Goal: Task Accomplishment & Management: Use online tool/utility

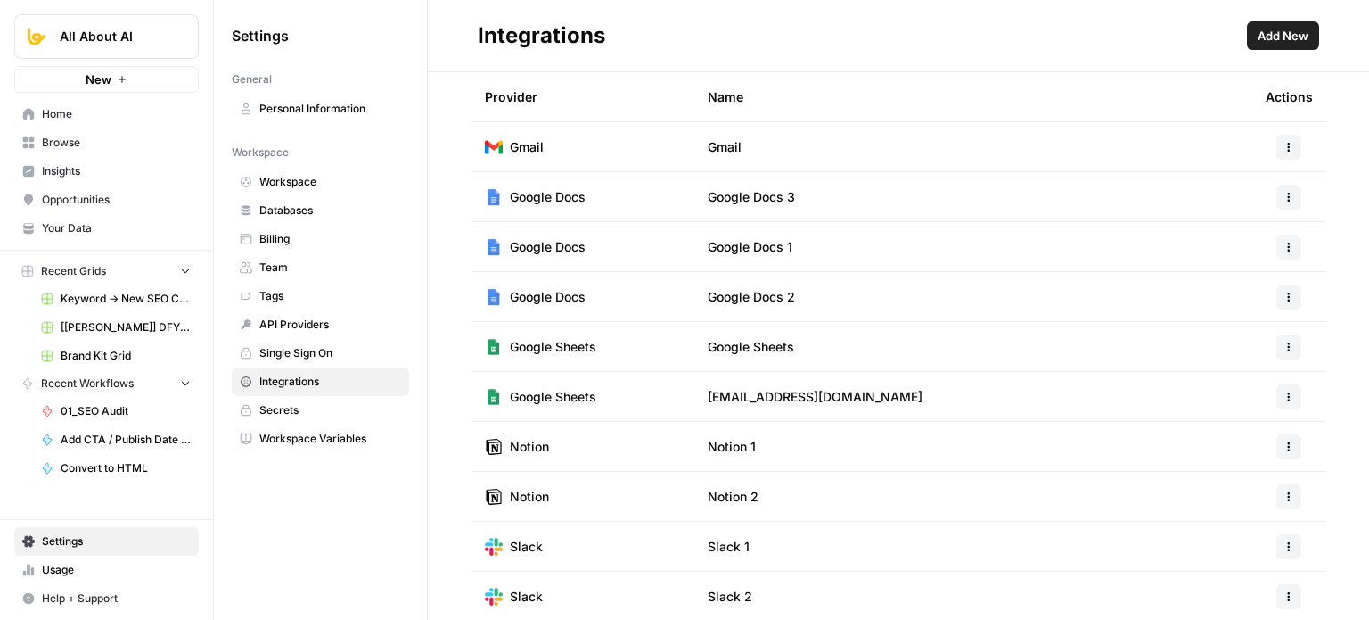
click at [64, 112] on span "Home" at bounding box center [116, 114] width 149 height 16
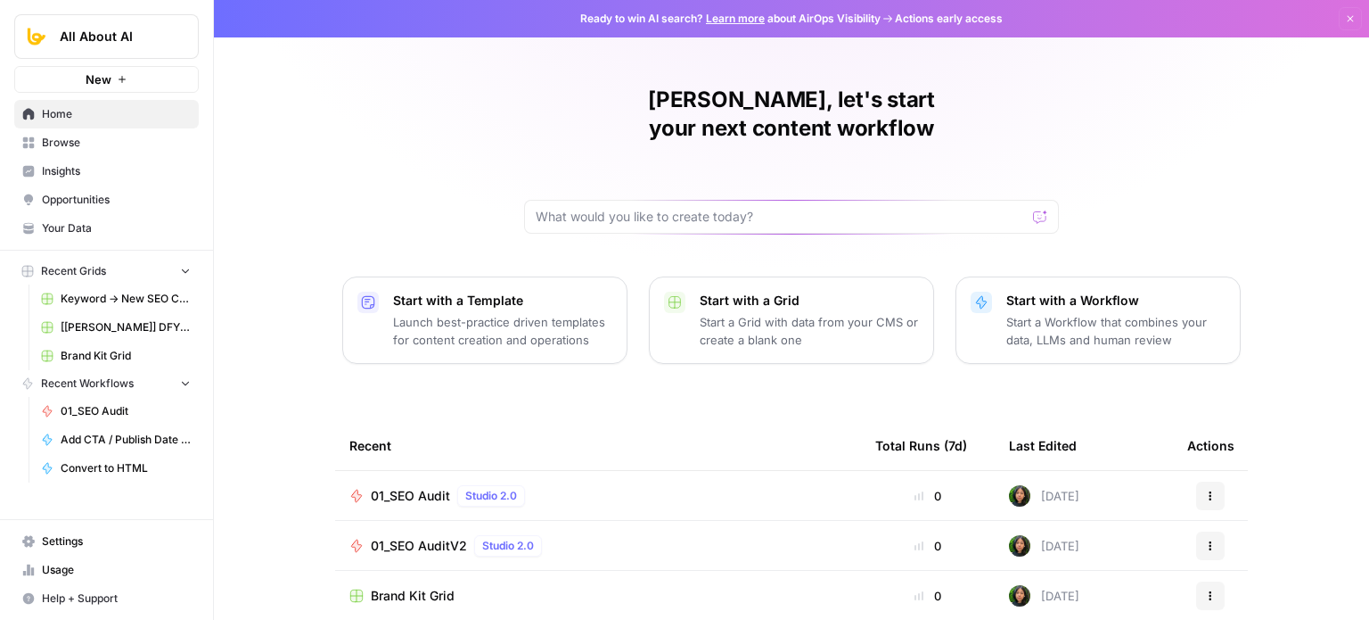
click at [111, 80] on span "New" at bounding box center [99, 79] width 26 height 18
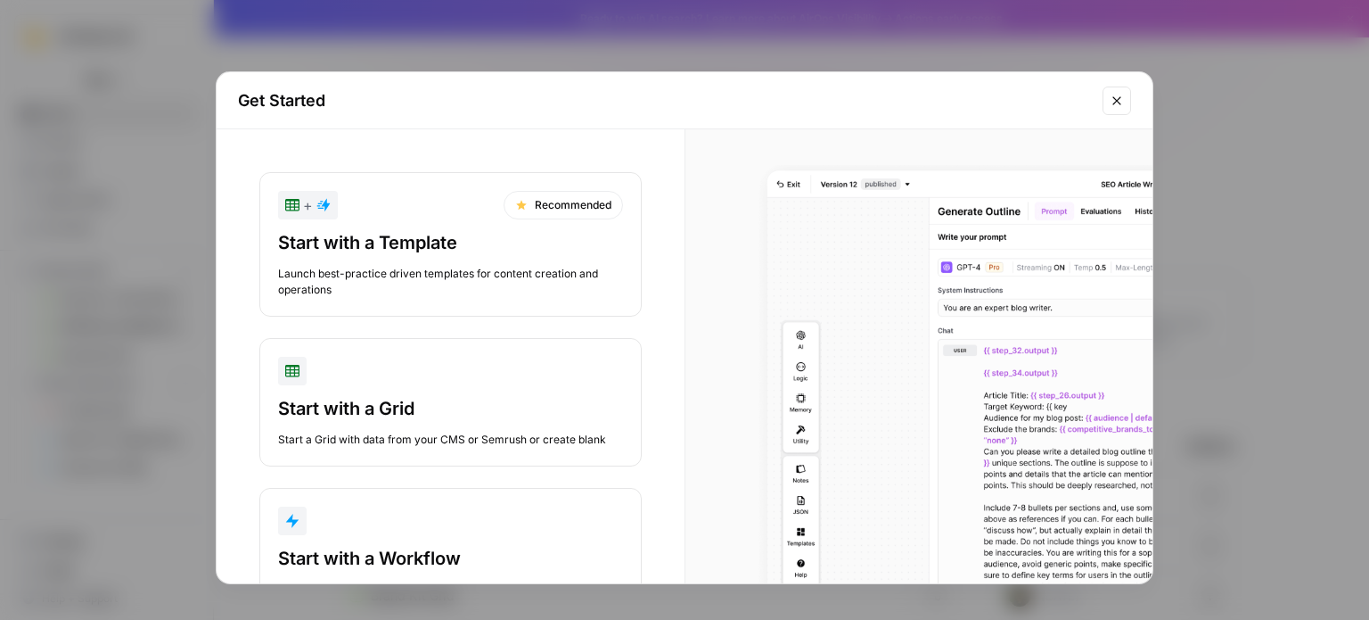
click at [454, 523] on div "button" at bounding box center [450, 520] width 345 height 29
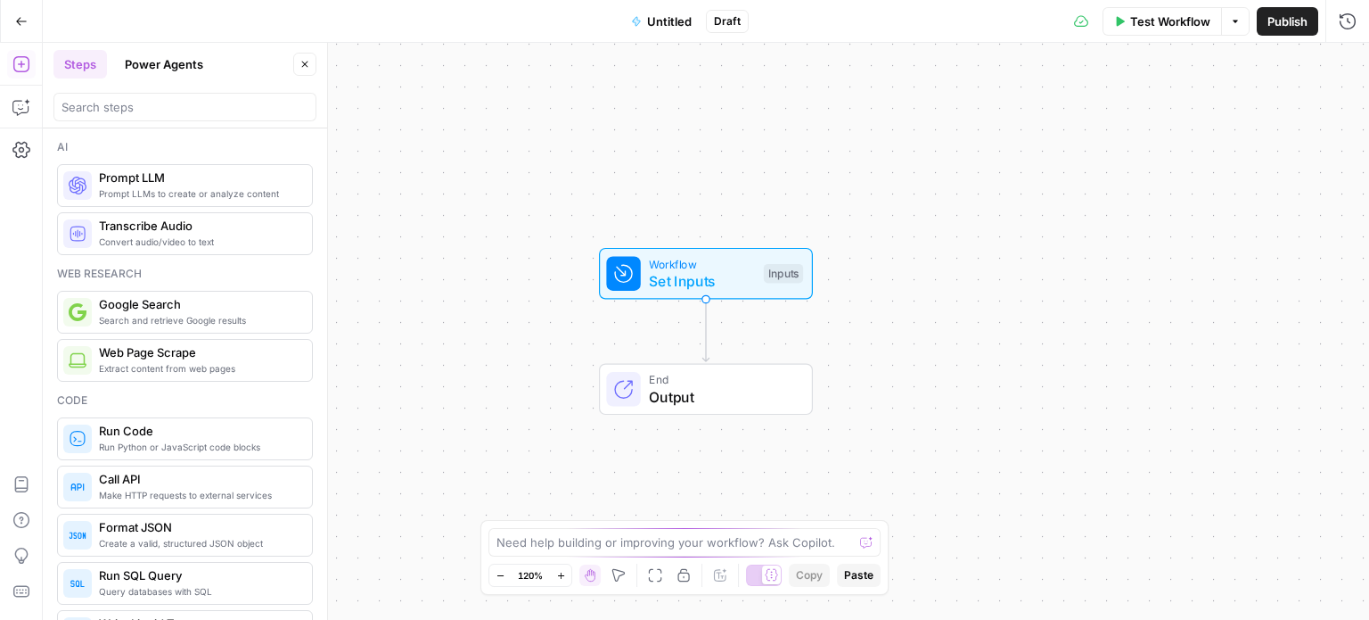
click at [645, 26] on button "Untitled" at bounding box center [661, 21] width 82 height 29
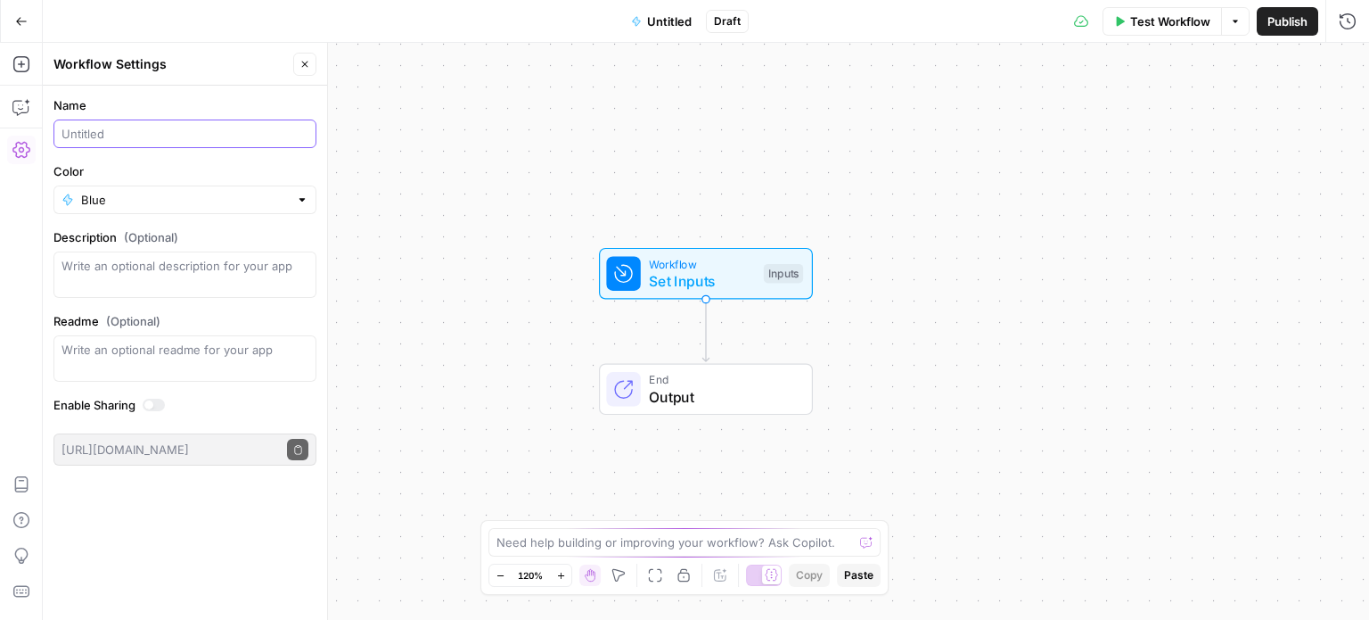
click at [159, 137] on input "Name" at bounding box center [185, 134] width 247 height 18
click at [744, 83] on div "Workflow Set Inputs Inputs Test Step End Output" at bounding box center [706, 331] width 1326 height 577
click at [693, 293] on div "Workflow Set Inputs Inputs Test Step" at bounding box center [706, 274] width 214 height 52
click at [156, 66] on div "Workflow Settings" at bounding box center [170, 64] width 234 height 18
click at [128, 142] on div "Extract XML" at bounding box center [184, 133] width 263 height 29
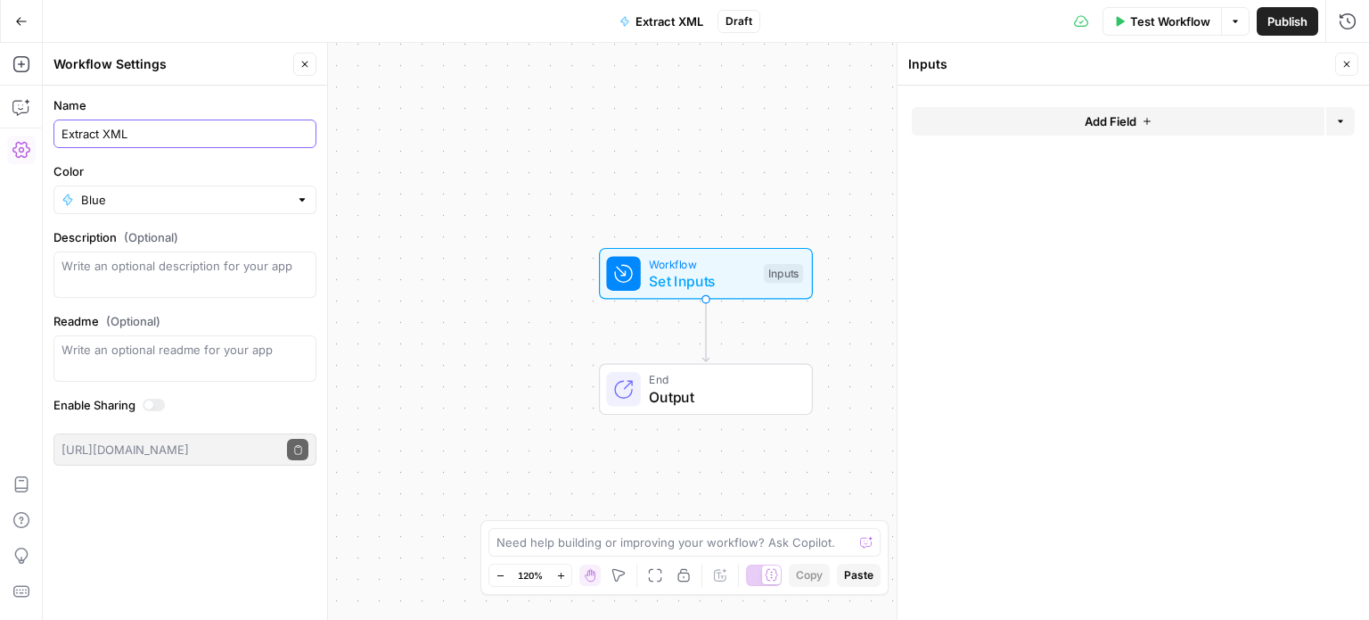
drag, startPoint x: 168, startPoint y: 140, endPoint x: 104, endPoint y: 138, distance: 63.3
click at [104, 138] on input "Extract XML" at bounding box center [185, 134] width 247 height 18
type input "Extract Sitemap"
click at [813, 149] on div "Workflow Set Inputs Inputs Test Step End Output" at bounding box center [706, 331] width 1326 height 577
drag, startPoint x: 707, startPoint y: 200, endPoint x: 603, endPoint y: 168, distance: 109.1
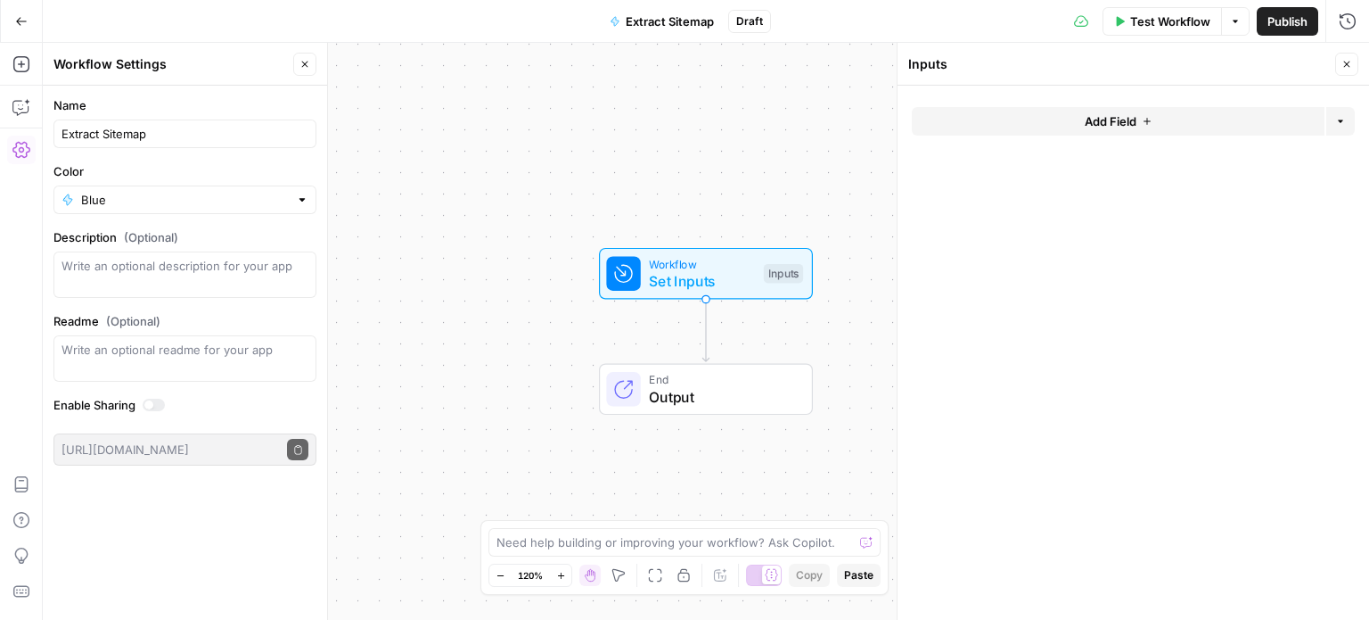
click at [600, 167] on div "Workflow Set Inputs Inputs Test Step End Output" at bounding box center [706, 331] width 1326 height 577
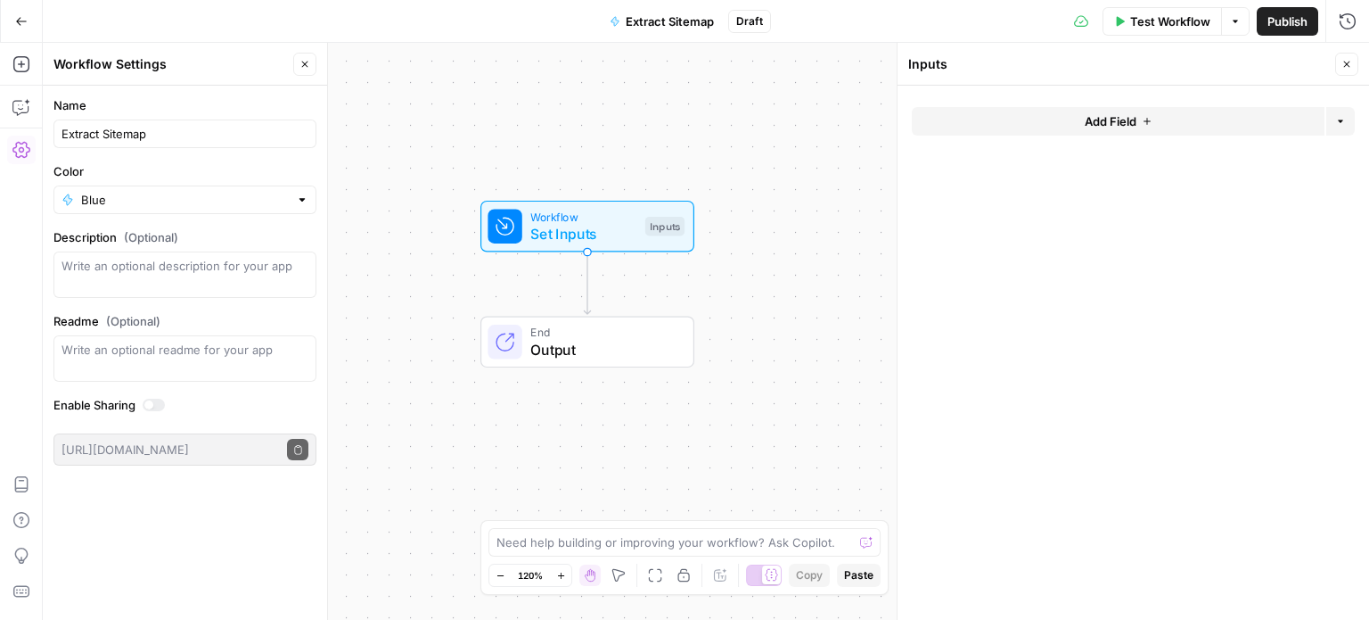
click at [1120, 102] on form "Add Field Options" at bounding box center [1134, 353] width 472 height 534
click at [1112, 105] on form "Add Field Options" at bounding box center [1134, 353] width 472 height 534
click at [1111, 117] on span "Add Field" at bounding box center [1111, 121] width 52 height 18
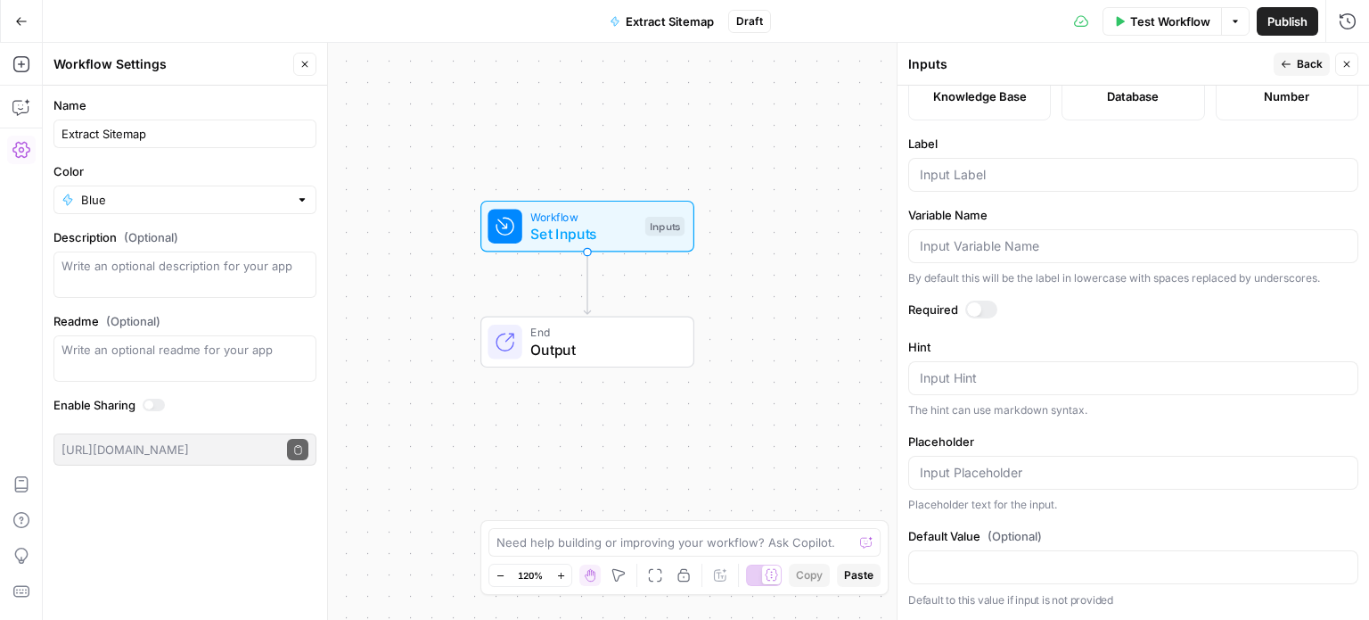
scroll to position [530, 0]
click at [982, 188] on div at bounding box center [1133, 175] width 450 height 34
type input "URL"
click at [1004, 257] on div at bounding box center [1133, 246] width 450 height 34
click at [1309, 60] on span "Back" at bounding box center [1310, 64] width 26 height 16
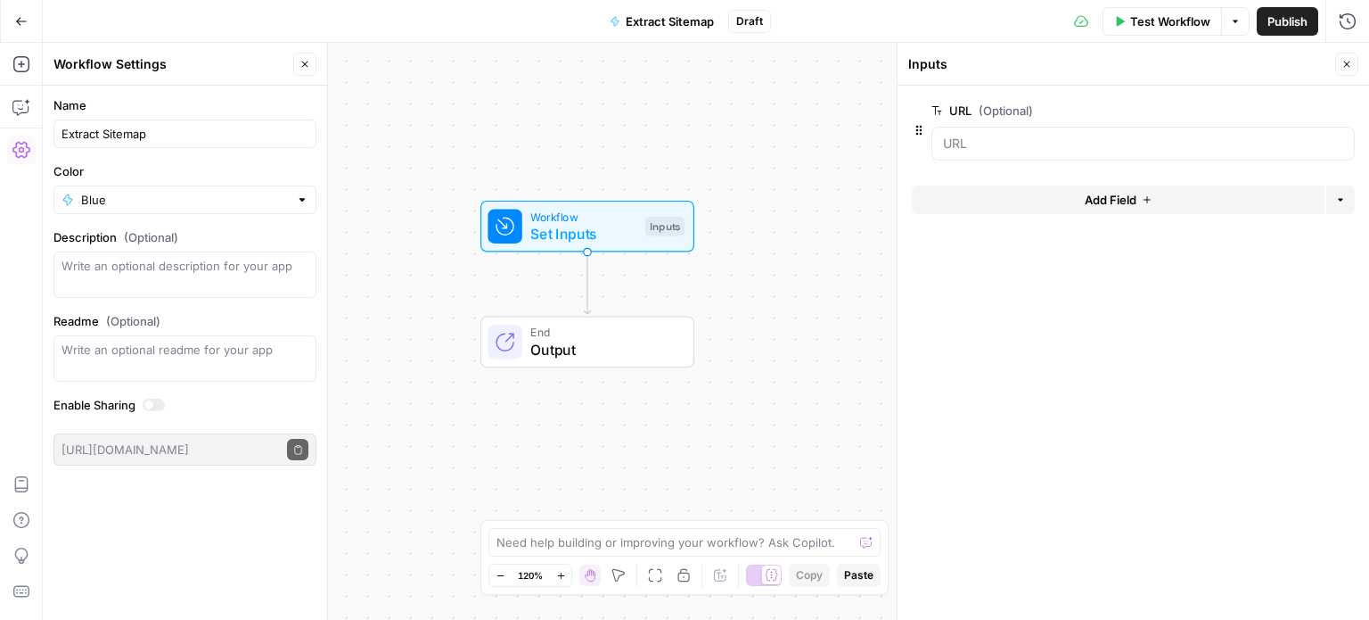
click at [1347, 61] on icon "button" at bounding box center [1347, 64] width 11 height 11
drag, startPoint x: 642, startPoint y: 167, endPoint x: 692, endPoint y: 169, distance: 50.0
click at [686, 154] on div "Workflow Set Inputs Inputs End Output" at bounding box center [706, 331] width 1326 height 577
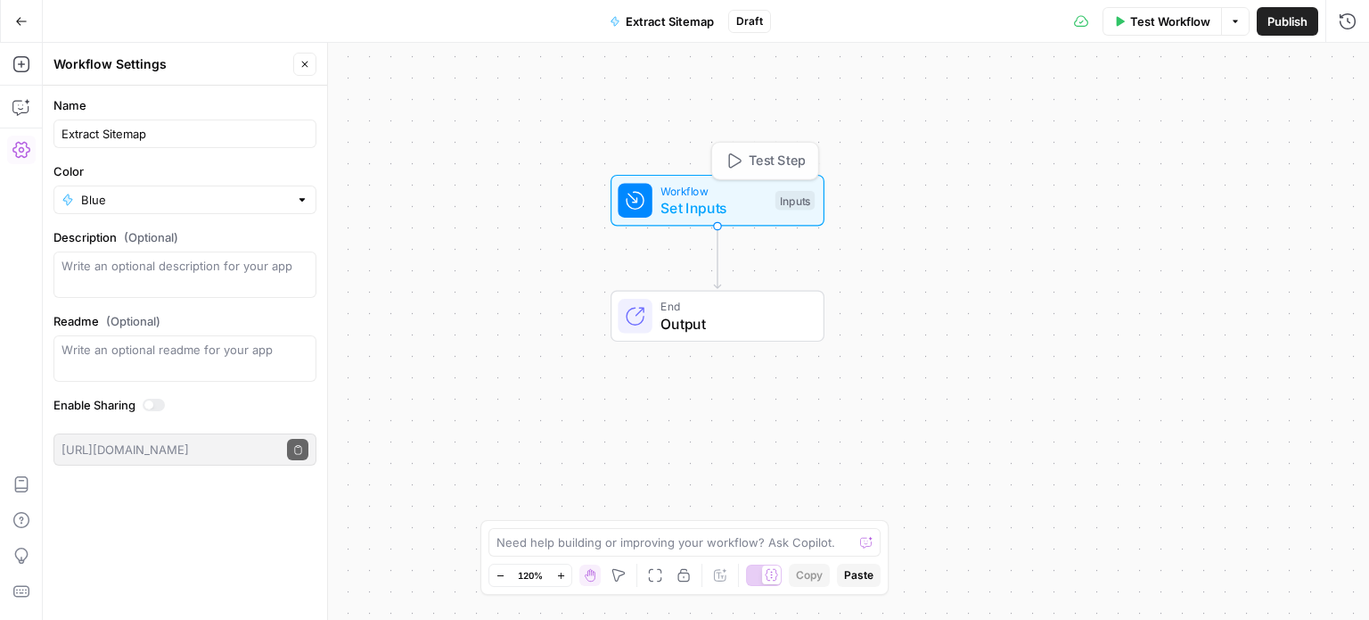
click at [740, 159] on div "Workflow Set Inputs Inputs Test Step End Output" at bounding box center [706, 331] width 1326 height 577
click at [749, 159] on span "Test Step" at bounding box center [777, 162] width 57 height 20
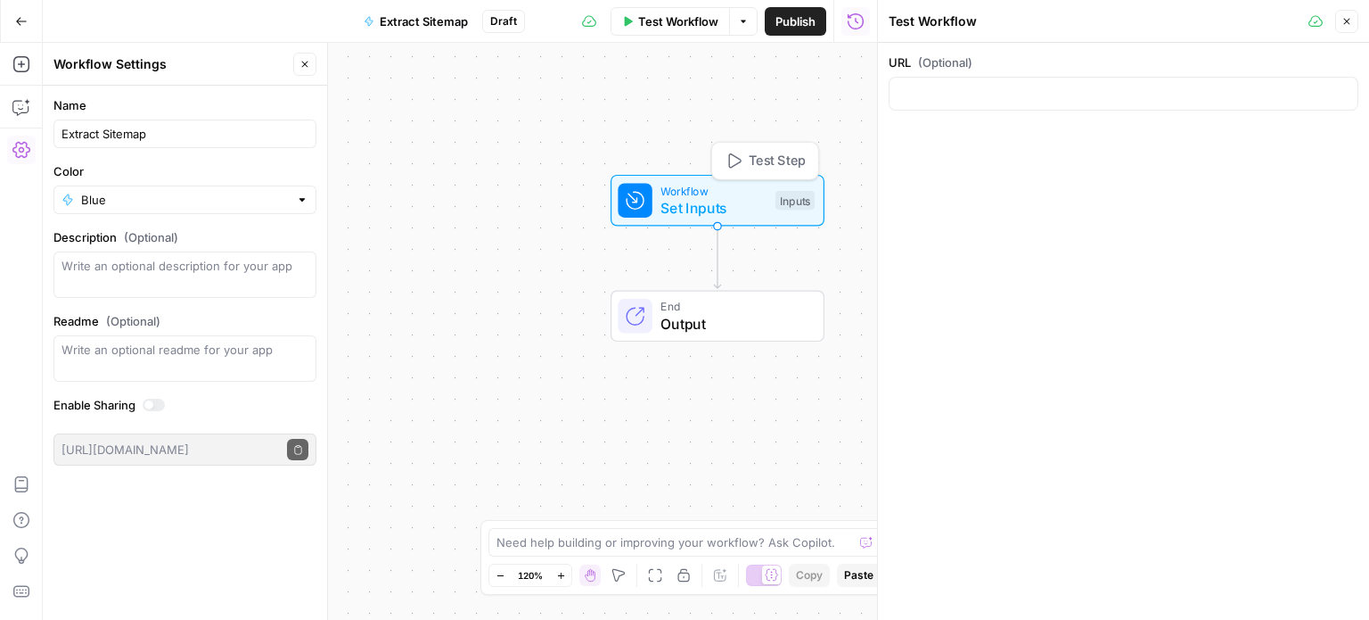
click at [1028, 81] on div at bounding box center [1124, 94] width 470 height 34
paste input "[URL][DOMAIN_NAME]"
type input "[URL][DOMAIN_NAME]"
click at [1346, 20] on icon "button" at bounding box center [1347, 21] width 11 height 11
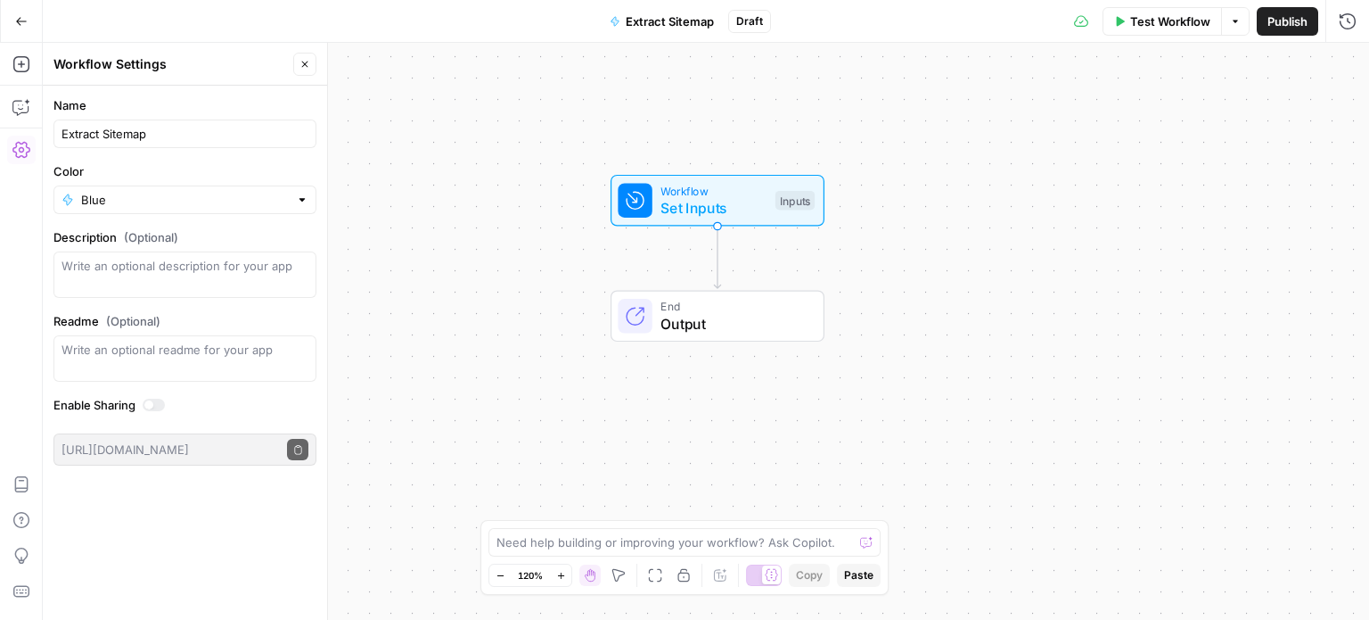
drag, startPoint x: 712, startPoint y: 100, endPoint x: 686, endPoint y: 92, distance: 27.1
click at [754, 90] on div "Workflow Set Inputs Inputs End Output" at bounding box center [706, 331] width 1326 height 577
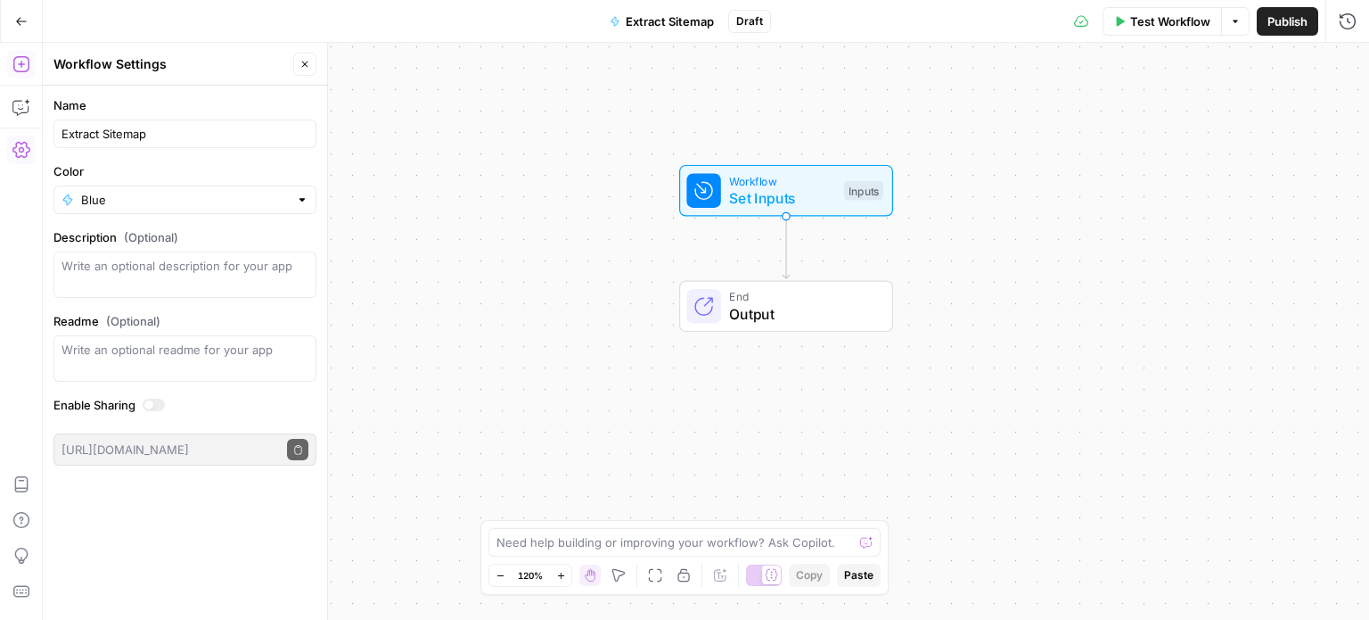
click at [12, 59] on icon "button" at bounding box center [21, 64] width 18 height 18
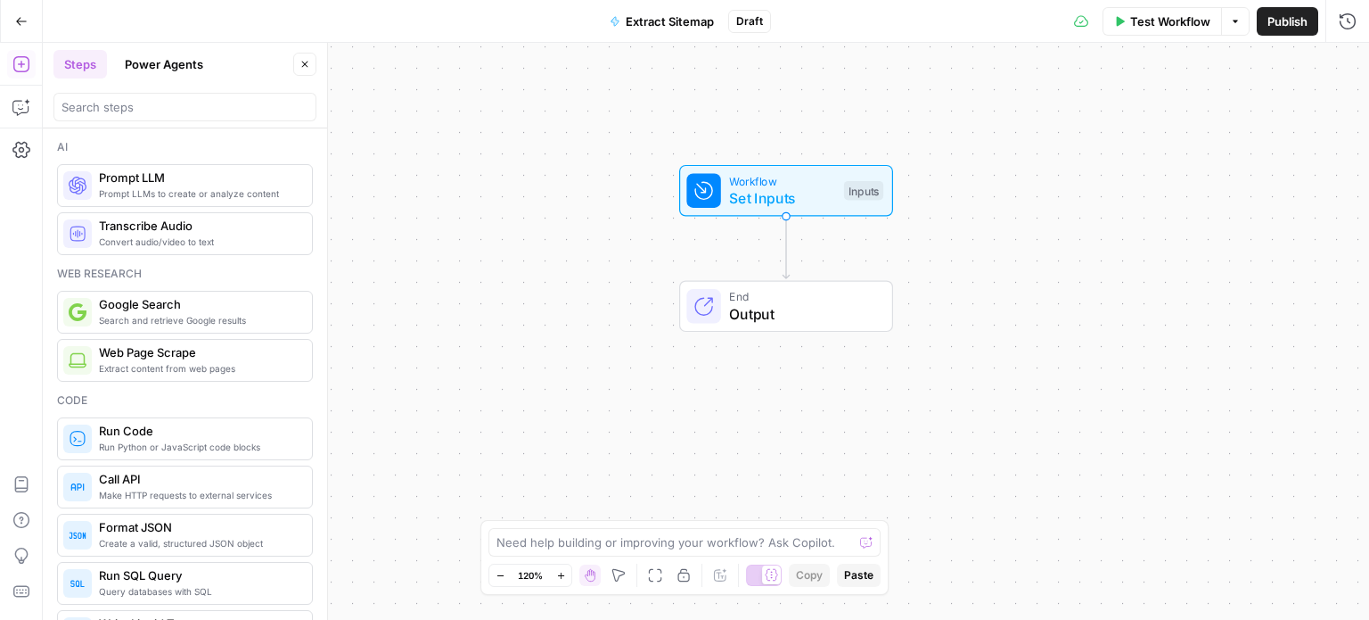
click at [154, 124] on header "Steps Power Agents Close" at bounding box center [185, 86] width 284 height 86
click at [160, 99] on input "search" at bounding box center [185, 107] width 247 height 18
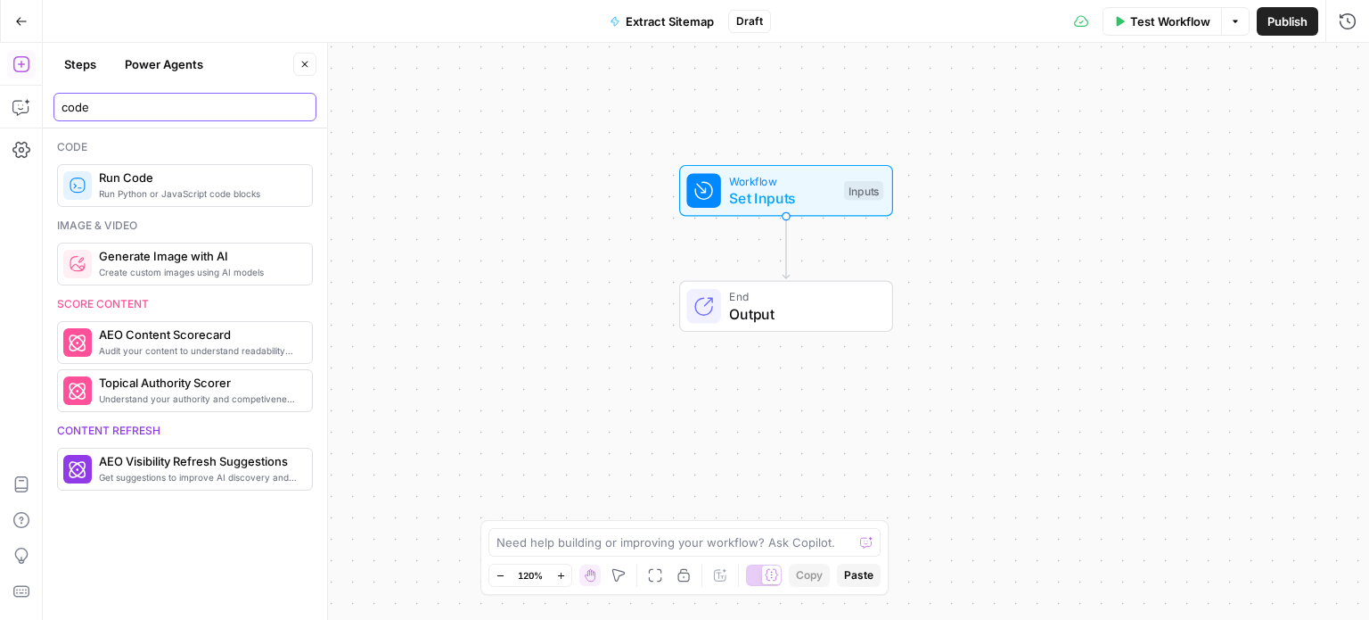
type input "code"
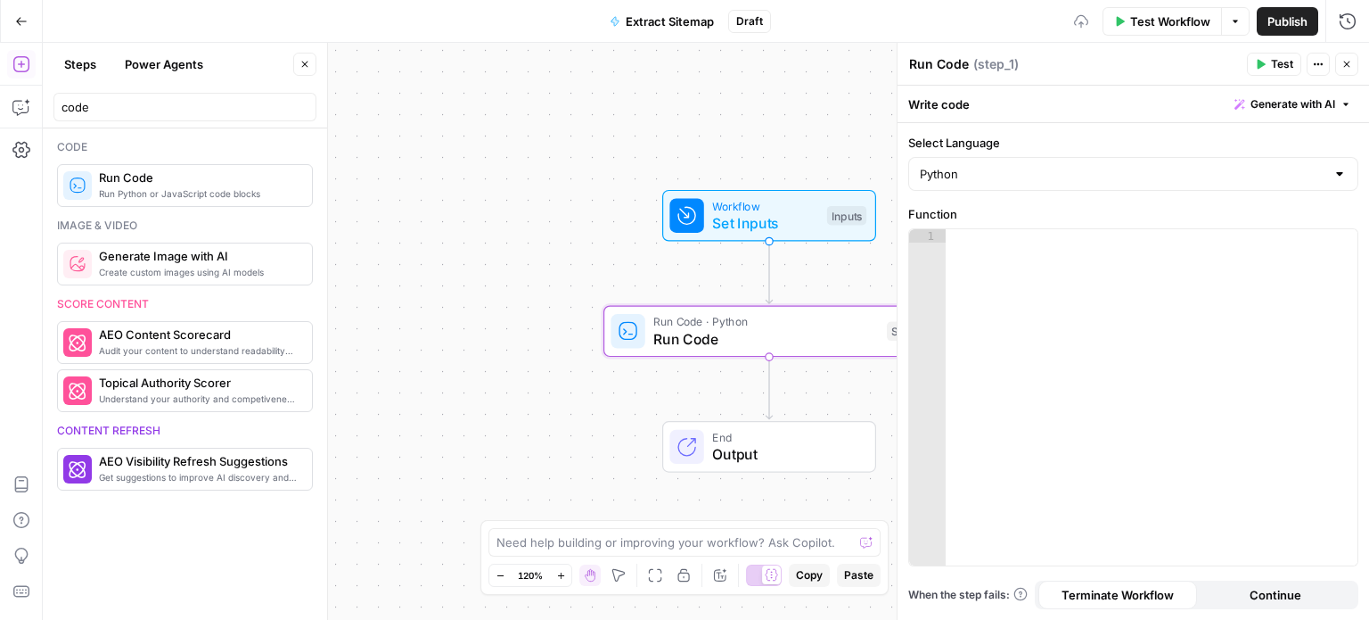
drag, startPoint x: 528, startPoint y: 212, endPoint x: 435, endPoint y: 246, distance: 98.7
click at [436, 250] on div "Workflow Set Inputs Inputs Run Code · Python Run Code Step 1 End Output" at bounding box center [706, 331] width 1326 height 577
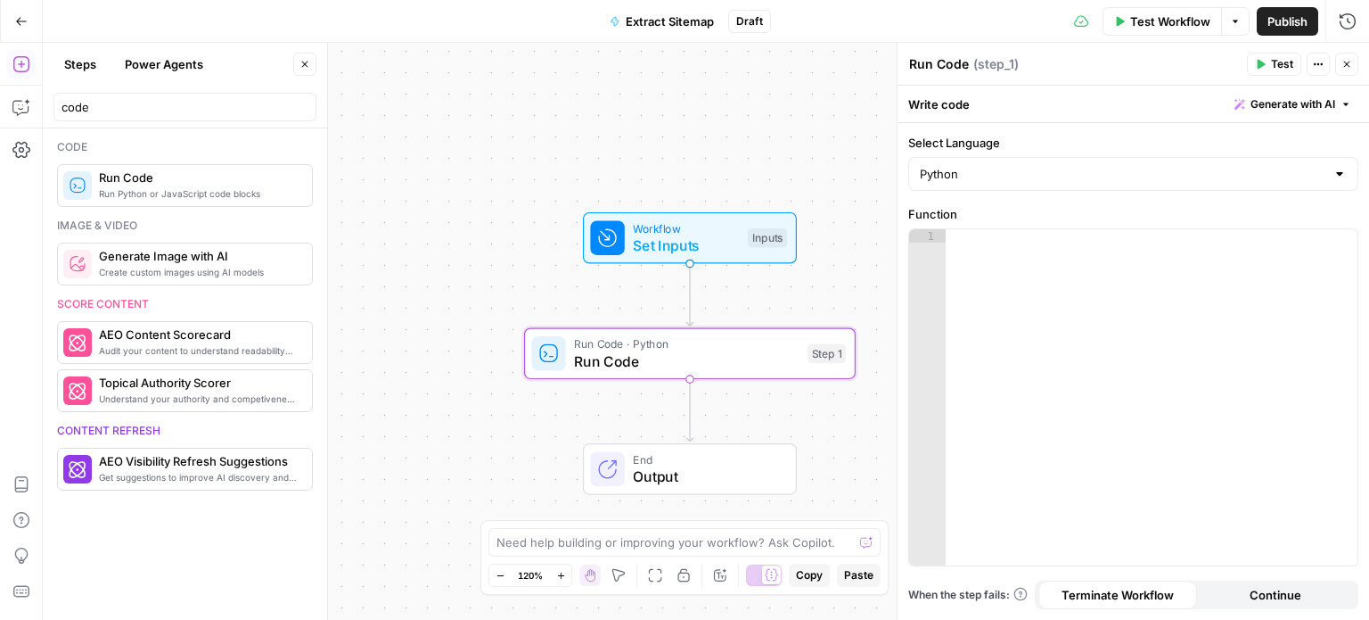
click at [303, 70] on button "Close" at bounding box center [304, 64] width 23 height 23
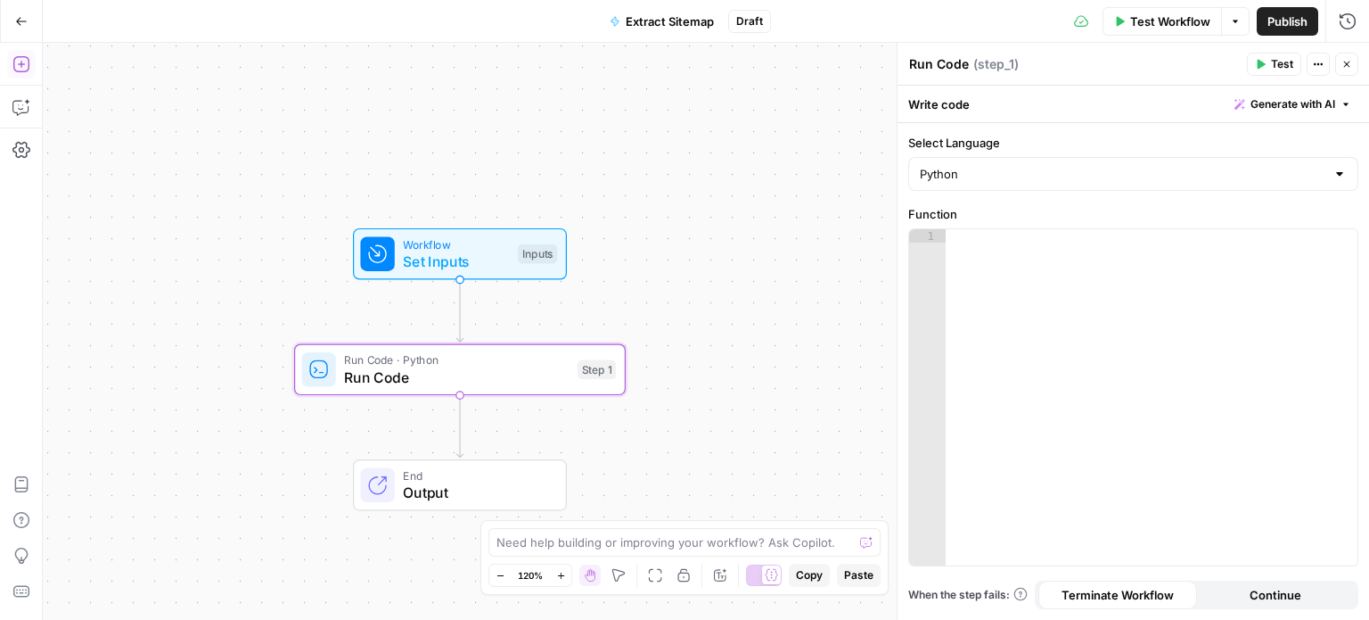
drag, startPoint x: 250, startPoint y: 153, endPoint x: 702, endPoint y: 366, distance: 500.5
click at [231, 155] on div "Workflow Set Inputs Inputs Run Code · Python Run Code Step 1 End Output" at bounding box center [706, 331] width 1326 height 577
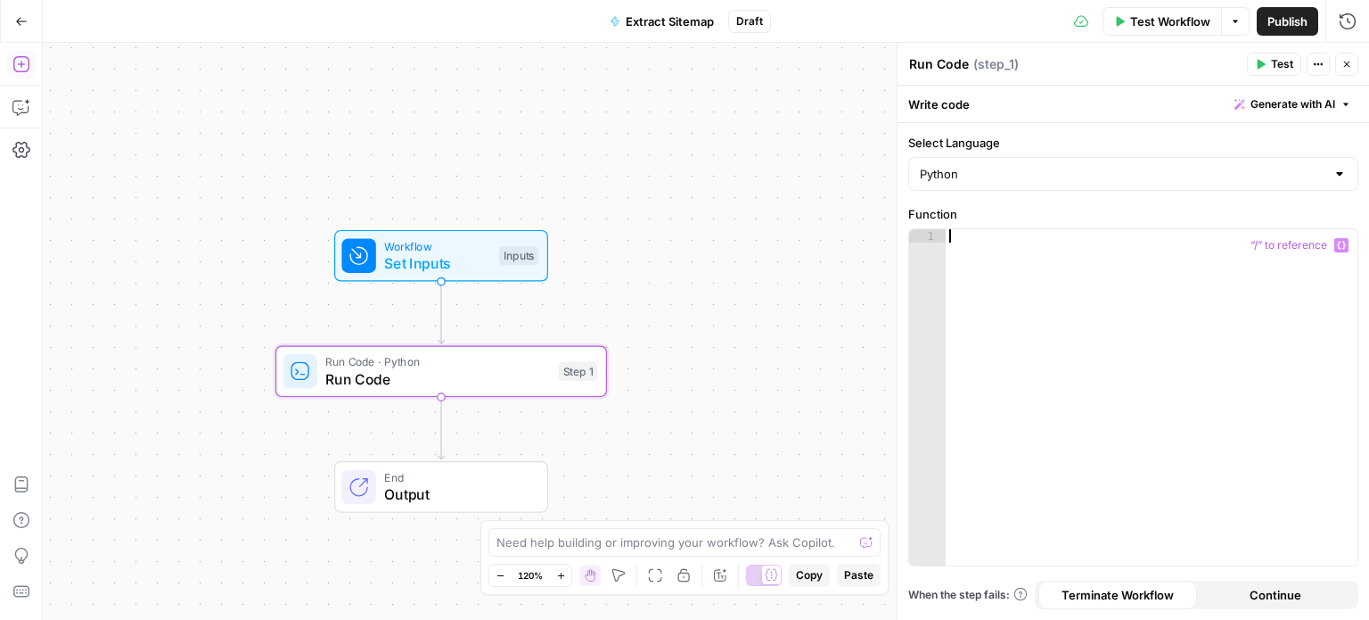
click at [1009, 327] on div at bounding box center [1152, 411] width 413 height 364
click at [1266, 93] on button "Generate with AI" at bounding box center [1293, 104] width 131 height 23
click at [1120, 201] on div at bounding box center [1179, 208] width 341 height 106
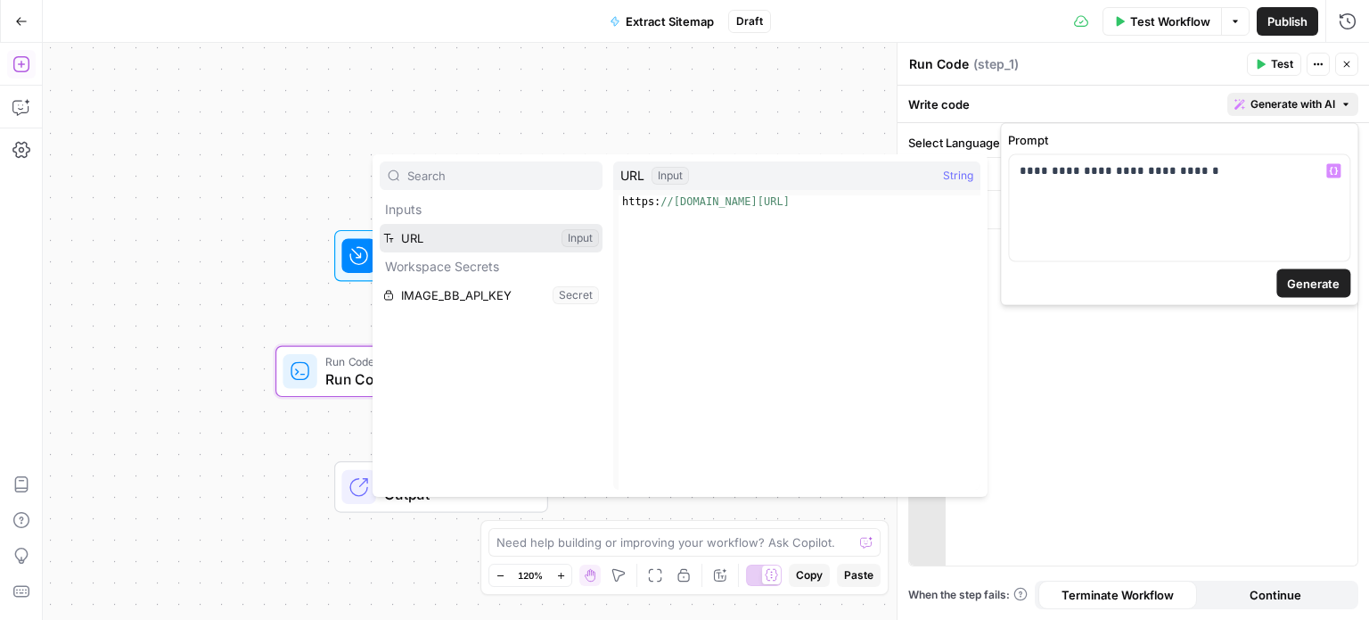
click at [493, 237] on button "Select variable URL" at bounding box center [491, 238] width 223 height 29
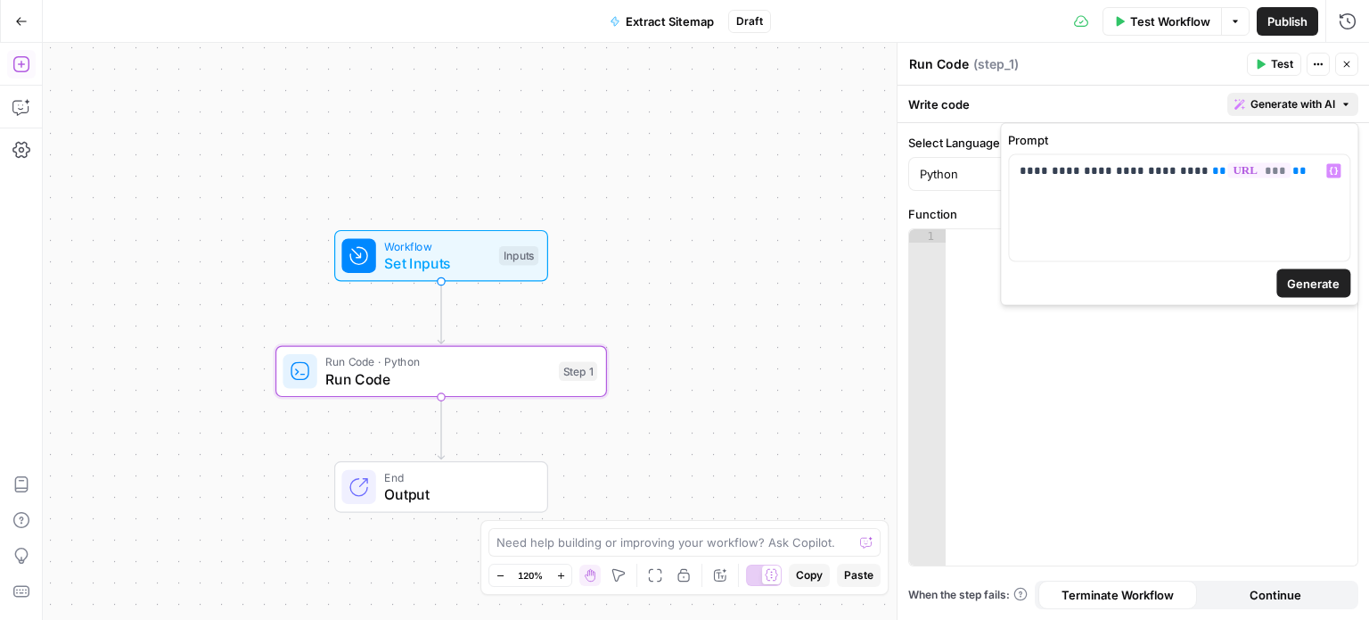
click at [1331, 293] on button "Generate" at bounding box center [1314, 283] width 74 height 29
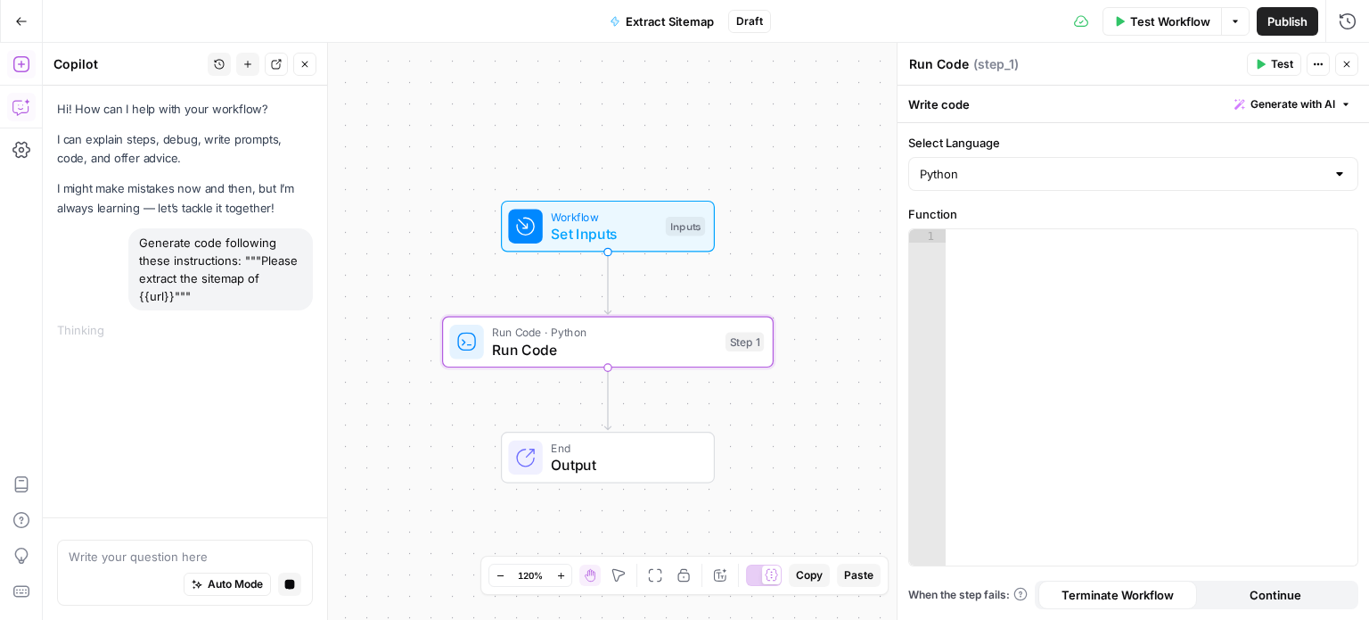
drag, startPoint x: 478, startPoint y: 95, endPoint x: 713, endPoint y: 45, distance: 240.8
click at [713, 45] on div "Workflow Set Inputs Inputs Run Code · Python Run Code Step 1 End Output" at bounding box center [706, 331] width 1326 height 577
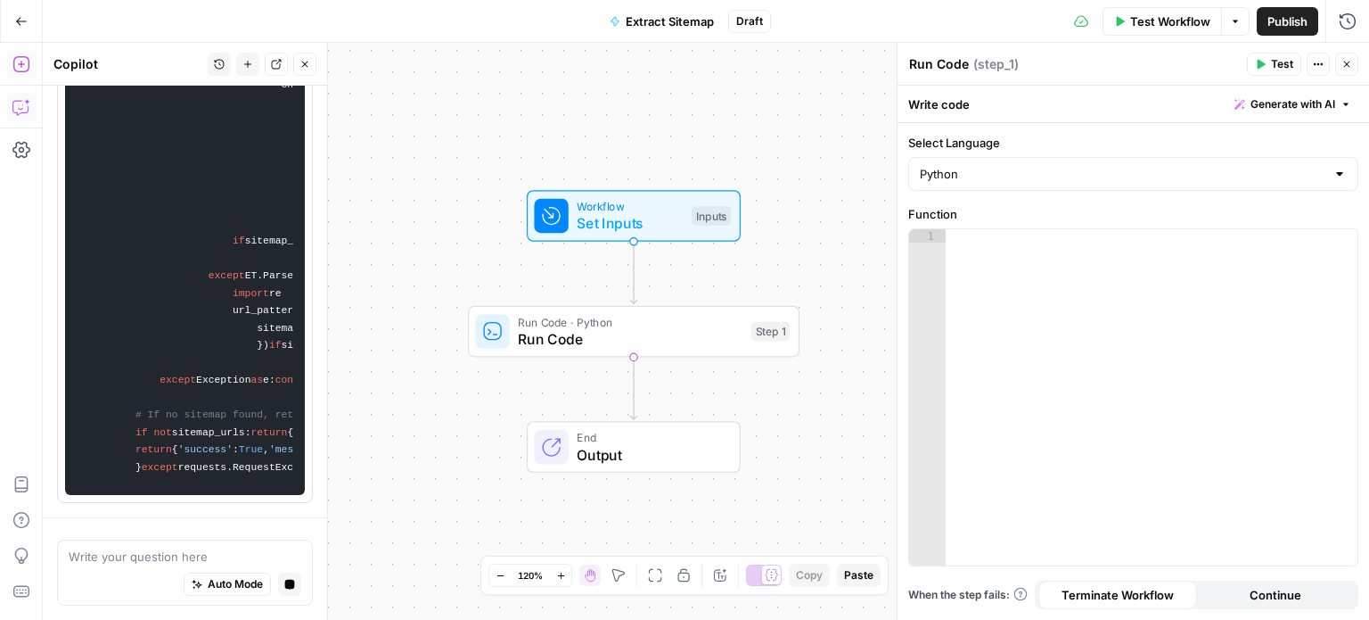
scroll to position [0, 0]
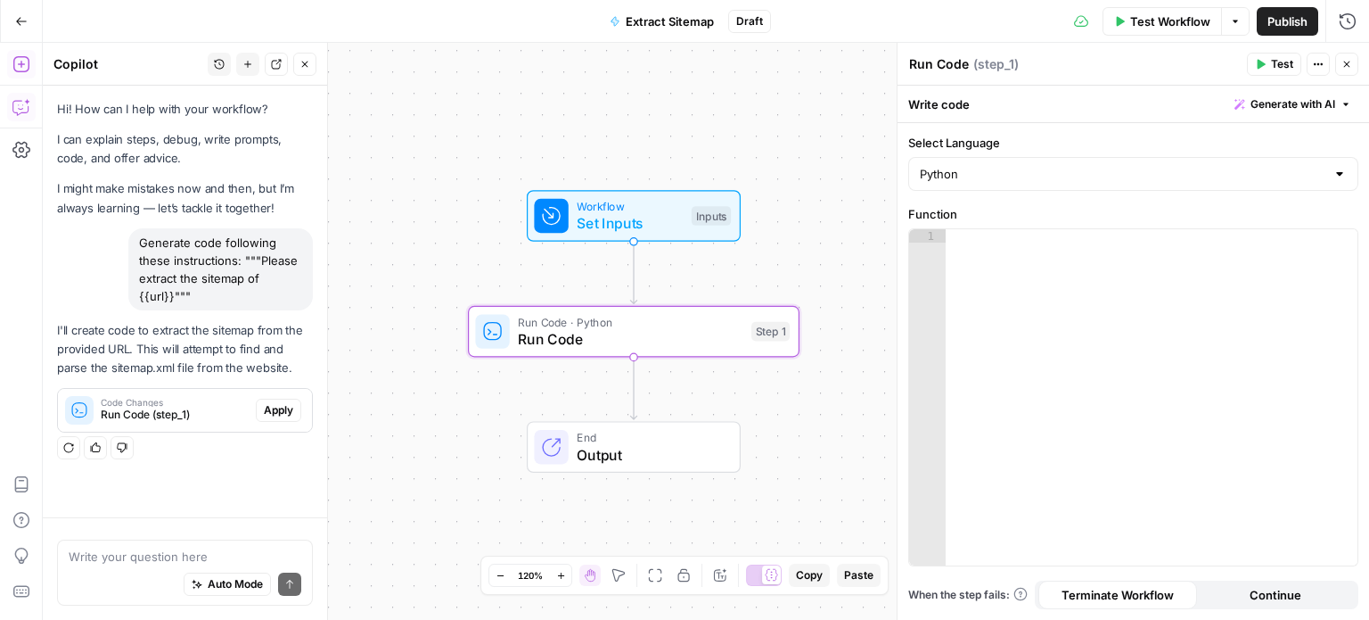
click at [270, 411] on span "Apply" at bounding box center [278, 410] width 29 height 16
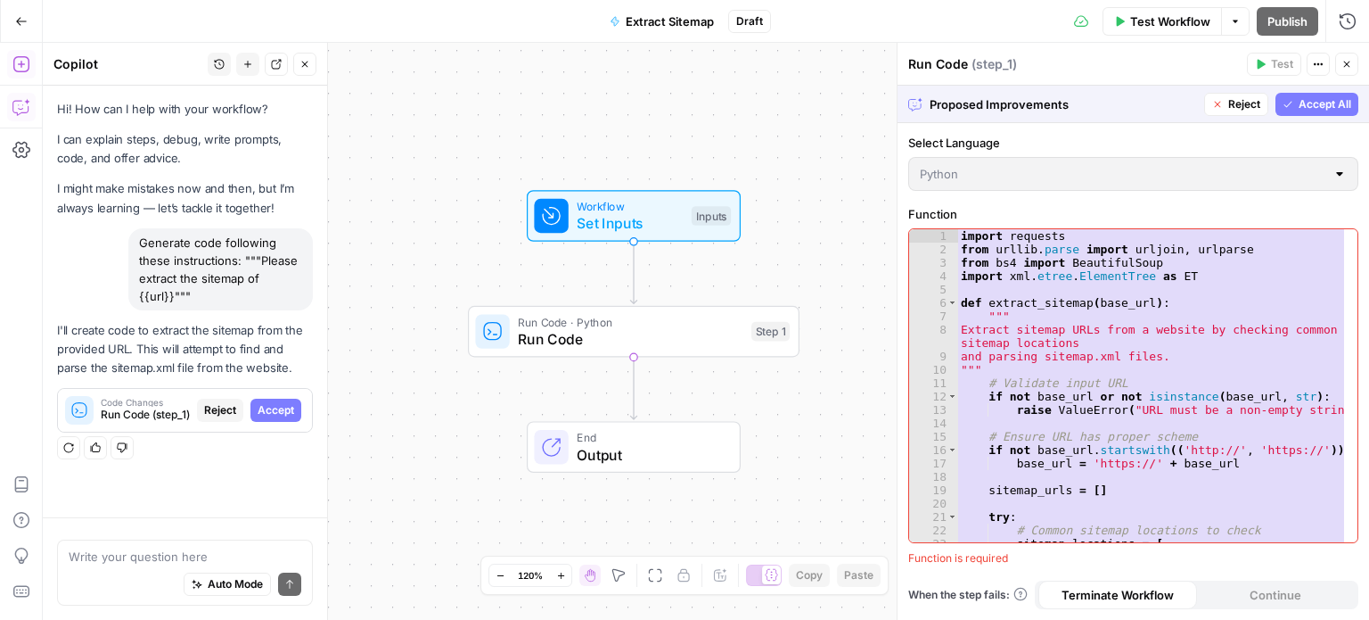
scroll to position [107, 0]
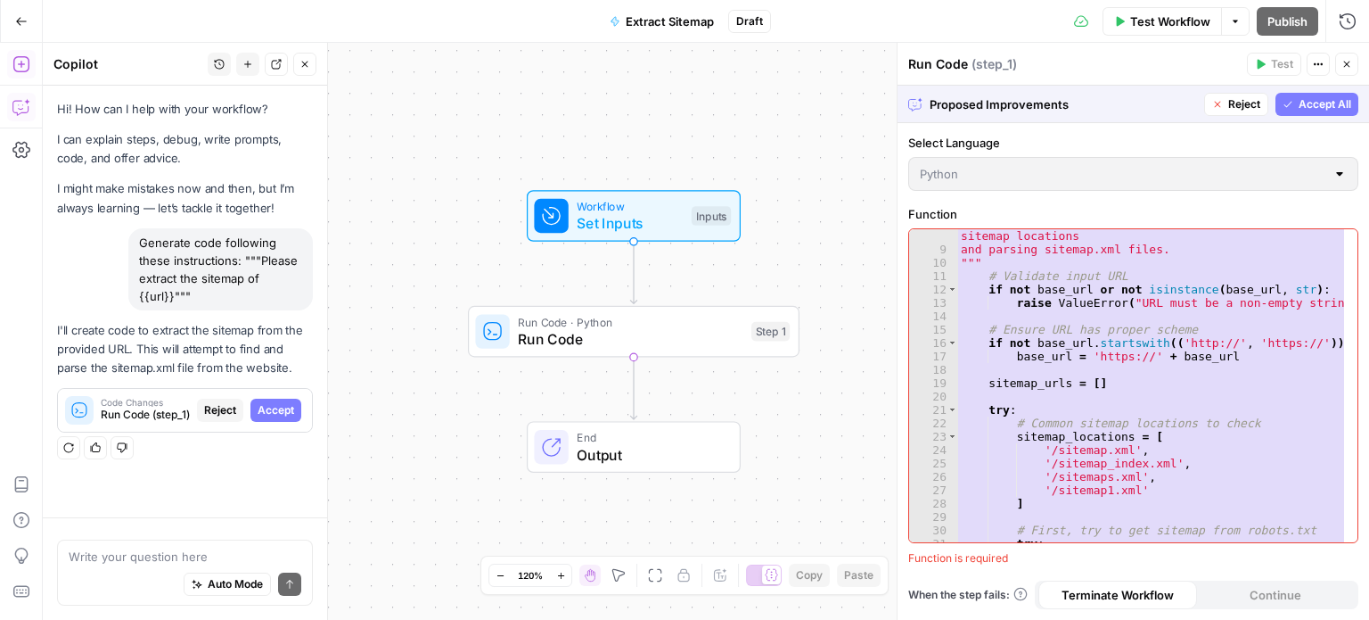
click at [1355, 264] on div "8 9 10 11 12 13 14 15 16 17 18 19 20 21 22 23 24 25 26 27 28 29 30 31 32 33 Ext…" at bounding box center [1133, 385] width 448 height 313
click at [1324, 103] on span "Accept All" at bounding box center [1325, 104] width 53 height 16
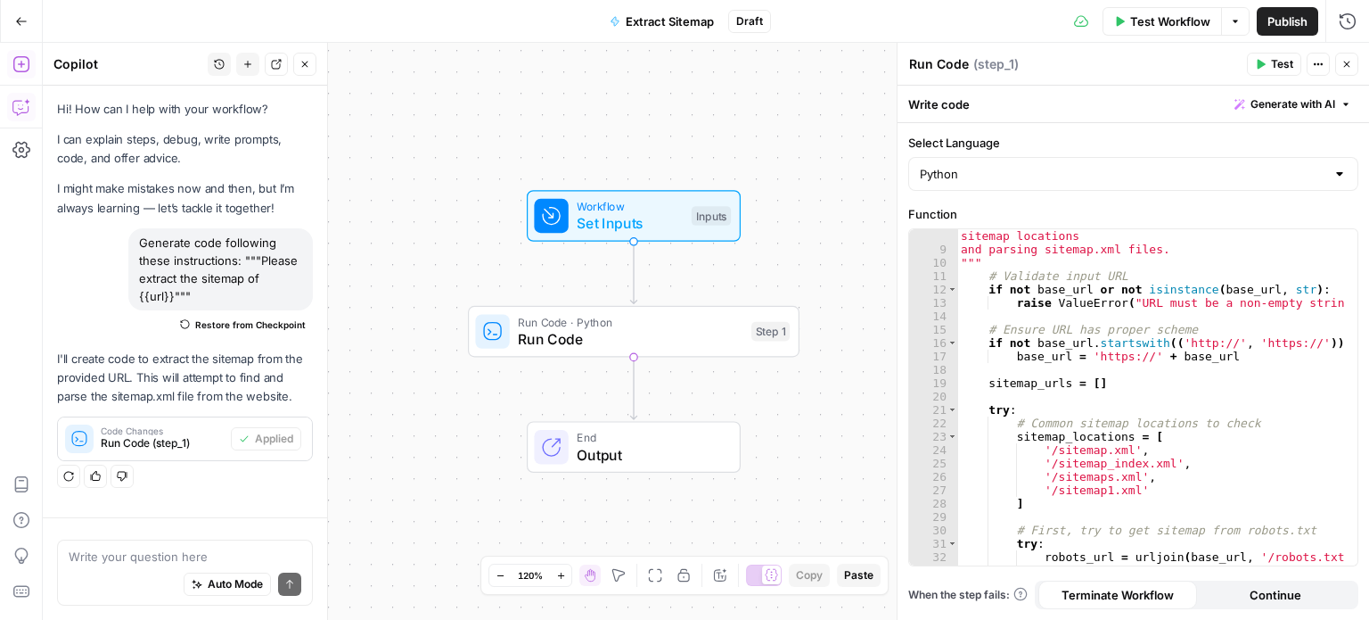
click at [1269, 61] on button "Test" at bounding box center [1274, 64] width 54 height 23
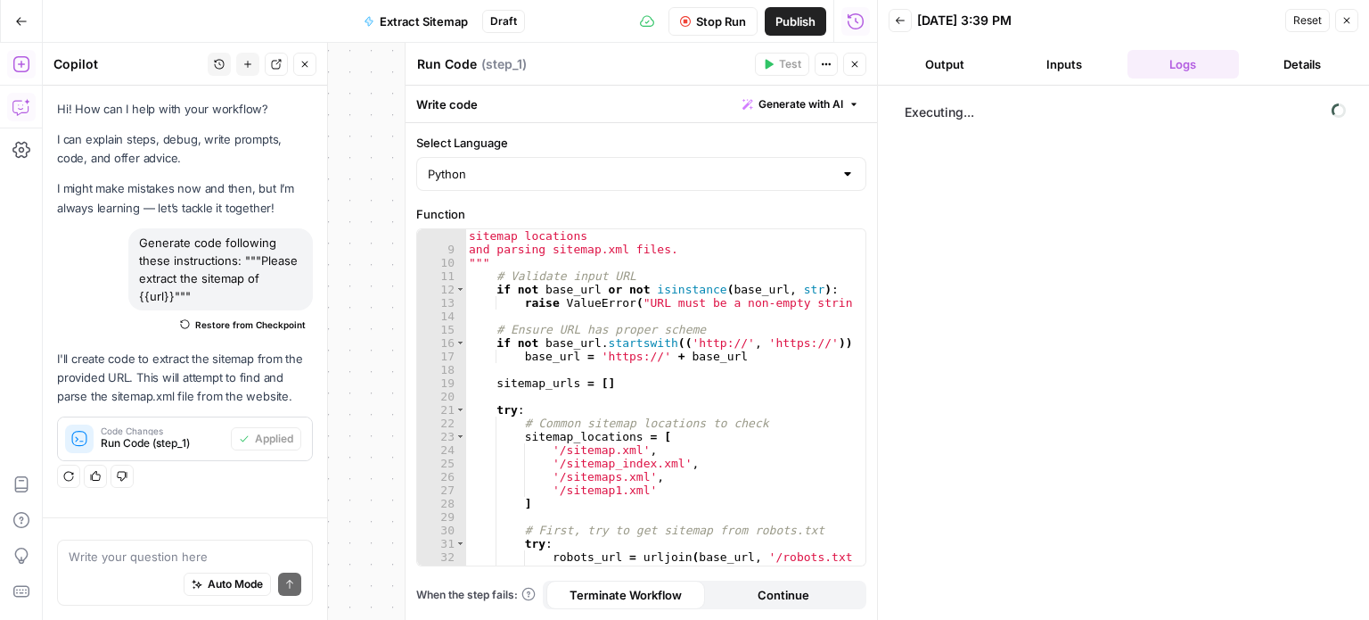
click at [297, 63] on button "Close" at bounding box center [304, 64] width 23 height 23
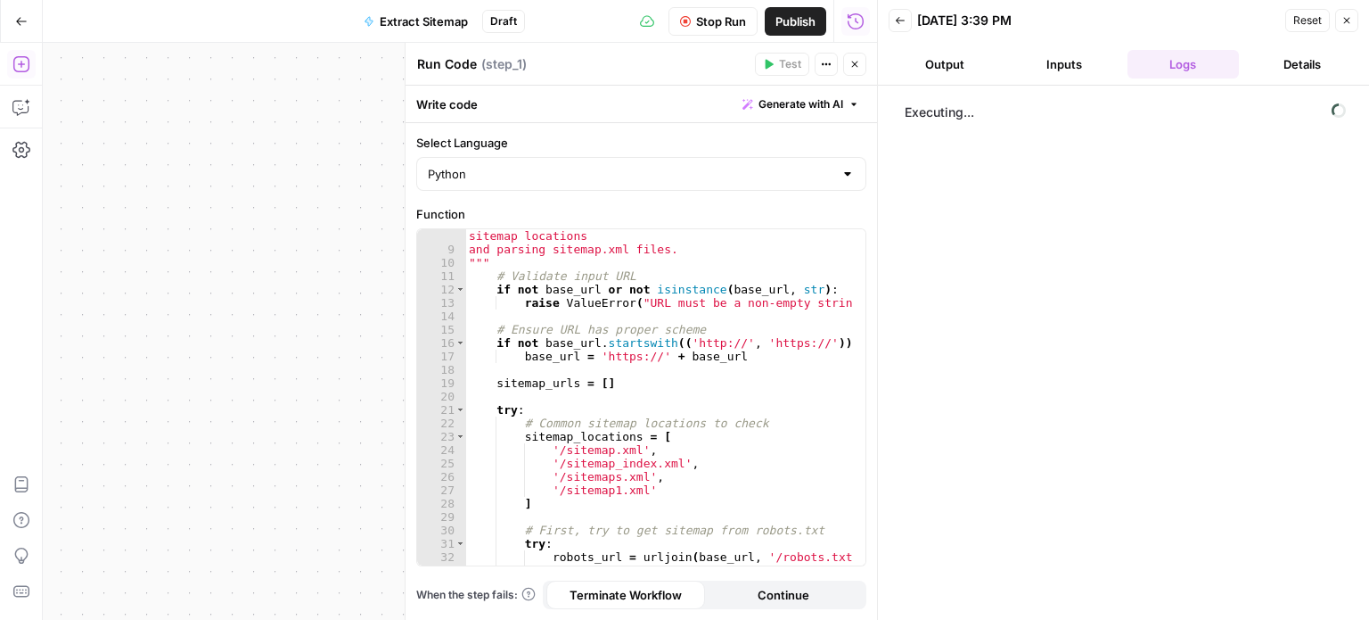
drag, startPoint x: 335, startPoint y: 133, endPoint x: 58, endPoint y: 228, distance: 293.2
click at [0, 179] on div "Add Steps Copilot Settings AirOps Academy Help Give Feedback Shortcuts Workflow…" at bounding box center [438, 331] width 877 height 577
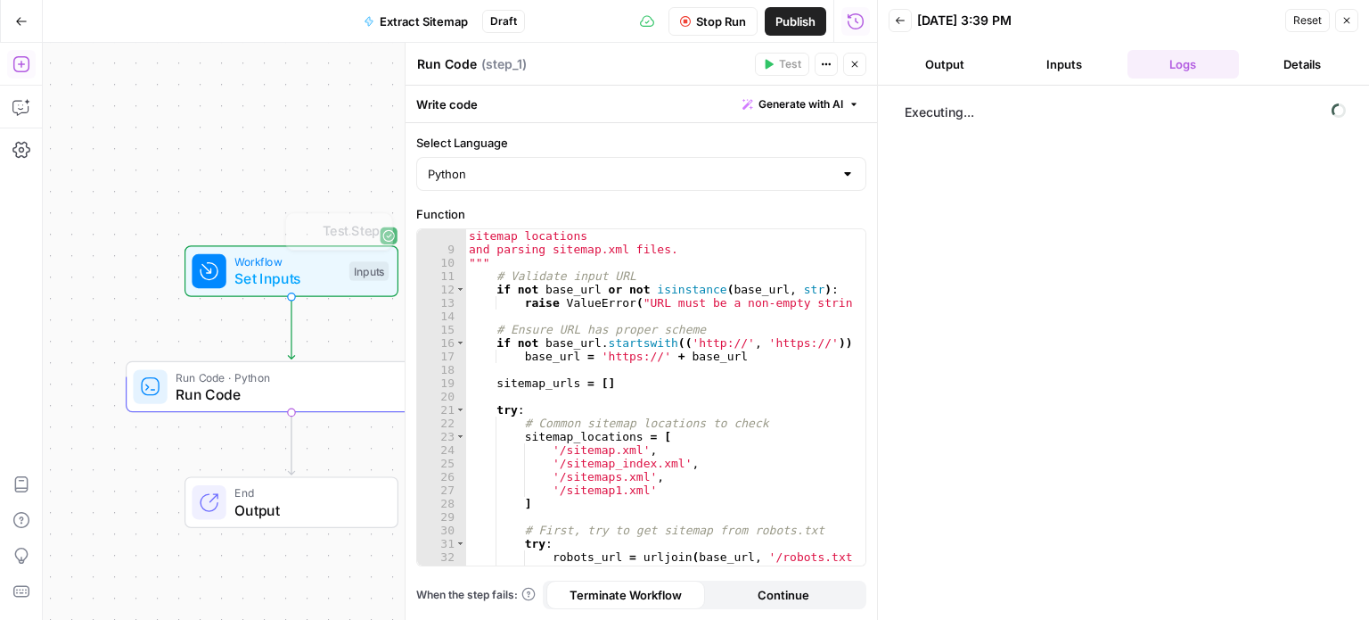
drag, startPoint x: 300, startPoint y: 198, endPoint x: 237, endPoint y: 153, distance: 77.4
click at [237, 153] on div "Workflow Set Inputs Inputs Test Step Run Code · Python Run Code Step 1 End Outp…" at bounding box center [460, 331] width 834 height 577
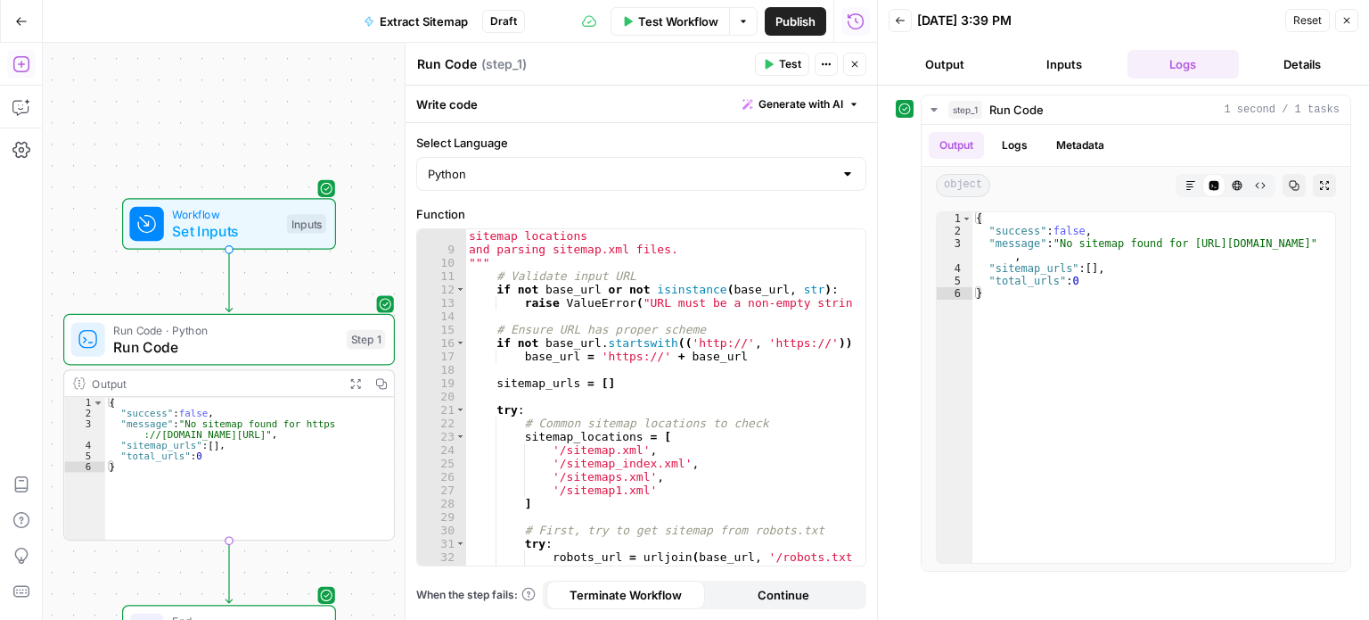
drag, startPoint x: 344, startPoint y: 67, endPoint x: 235, endPoint y: -108, distance: 205.8
click at [235, 0] on html "All About AI New Home Browse Insights Opportunities Your Data Recent Grids Keyw…" at bounding box center [684, 310] width 1369 height 620
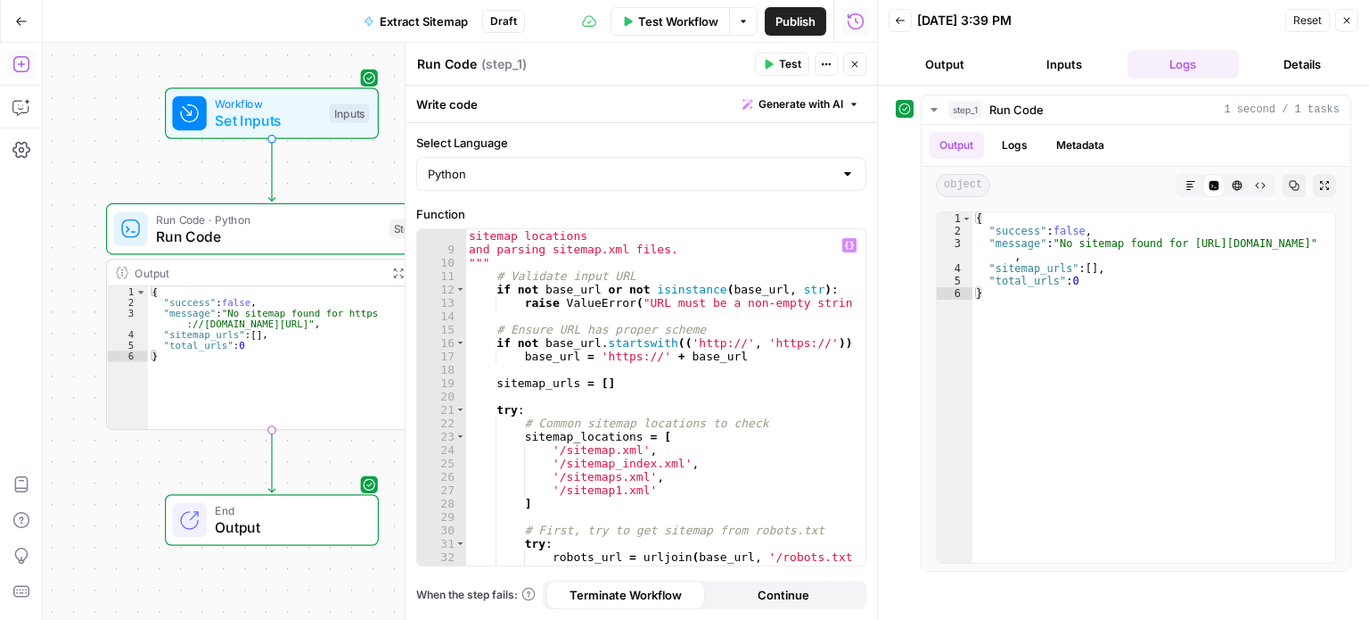
drag, startPoint x: 465, startPoint y: 250, endPoint x: 495, endPoint y: 256, distance: 29.9
click at [495, 256] on body "All About AI New Home Browse Insights Opportunities Your Data Recent Grids Keyw…" at bounding box center [684, 310] width 1369 height 620
click at [851, 56] on button "Close" at bounding box center [854, 64] width 23 height 23
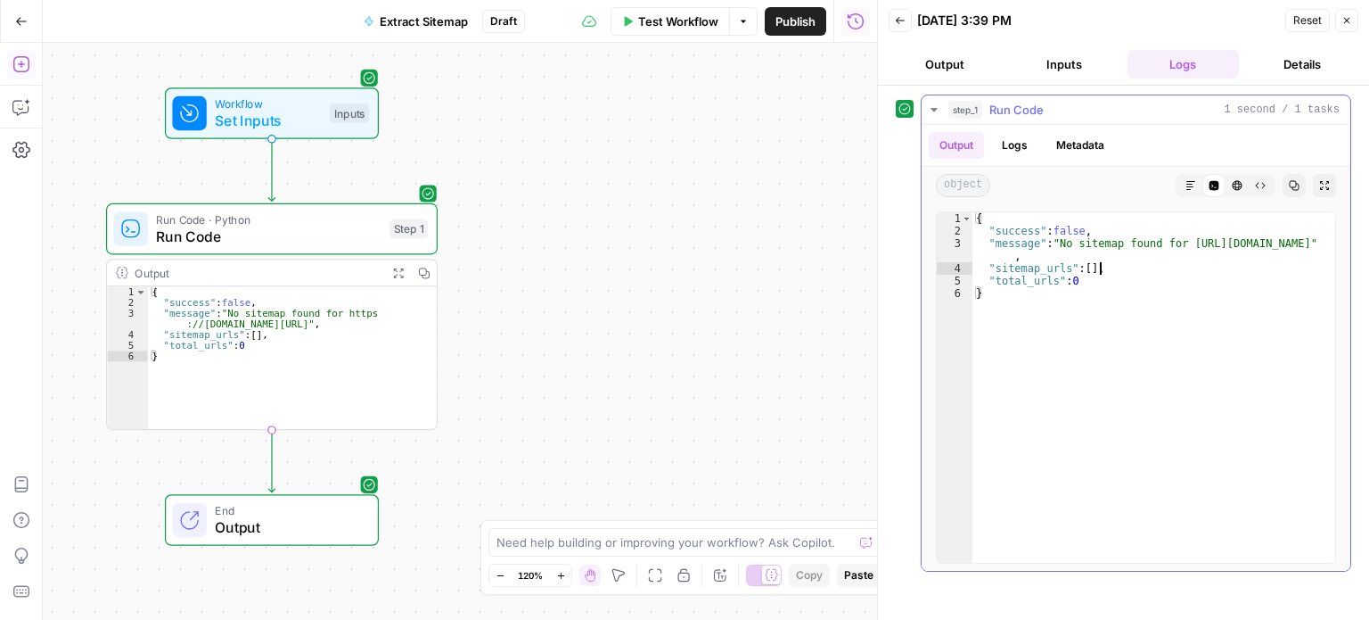
click at [1129, 269] on div "{ "success" : false , "message" : "No sitemap found for [URL][DOMAIN_NAME]" , "…" at bounding box center [1155, 400] width 364 height 376
click at [1136, 318] on div "{ "success" : false , "message" : "No sitemap found for [URL][DOMAIN_NAME]" , "…" at bounding box center [1155, 400] width 364 height 376
type textarea "*"
click at [258, 242] on span "Run Code" at bounding box center [268, 236] width 225 height 21
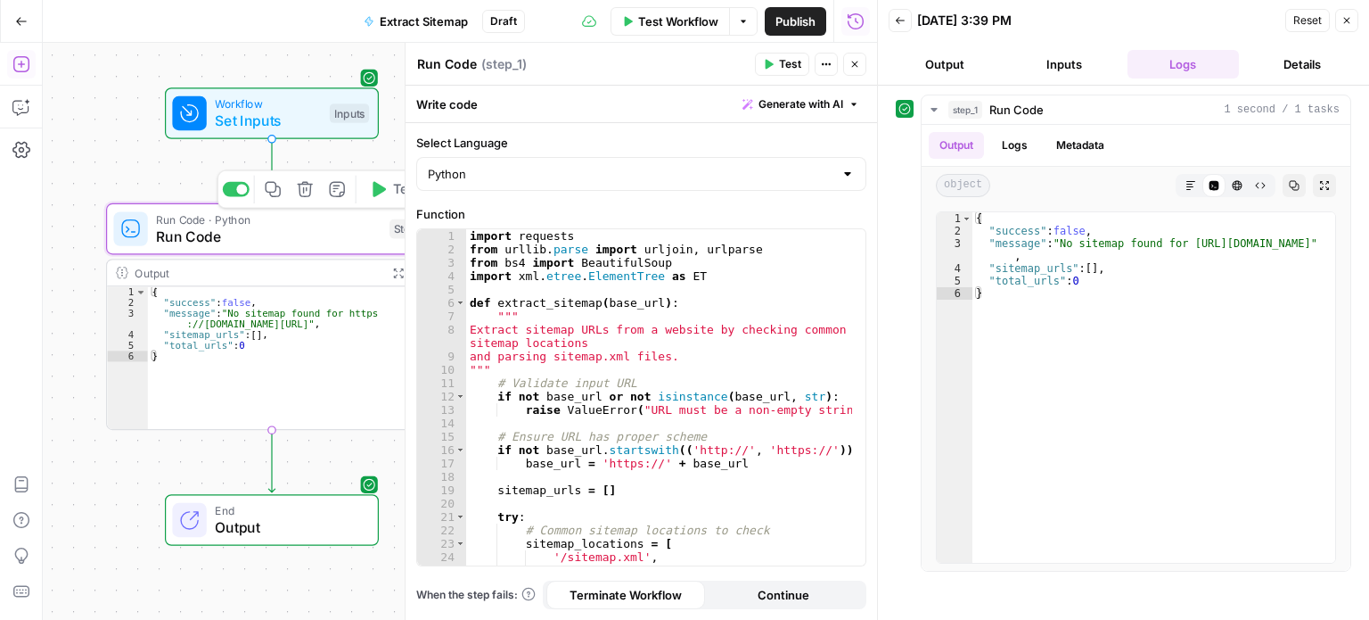
type textarea "**********"
click at [719, 308] on div "import requests from urllib . parse import urljoin , urlparse from bs4 import B…" at bounding box center [659, 411] width 387 height 364
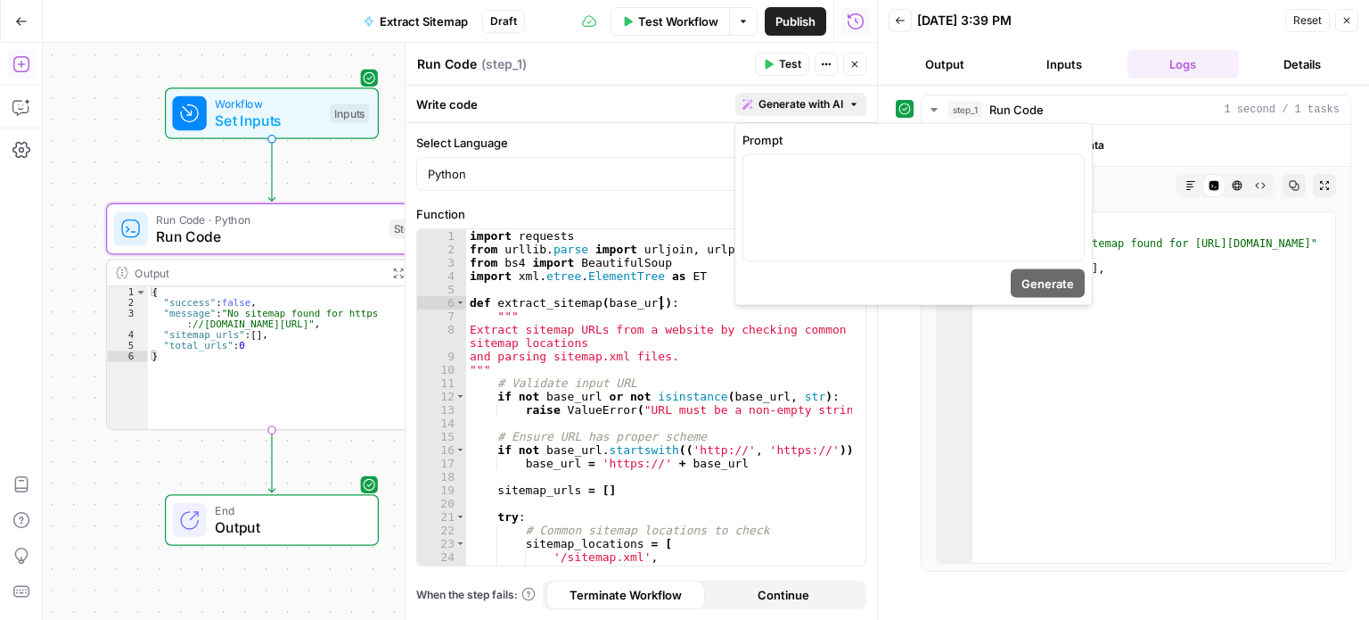
click at [785, 107] on span "Generate with AI" at bounding box center [801, 104] width 85 height 16
click at [787, 238] on div at bounding box center [913, 208] width 341 height 106
click at [1123, 456] on div "{ "success" : false , "message" : "No sitemap found for [URL][DOMAIN_NAME]" , "…" at bounding box center [1155, 400] width 364 height 376
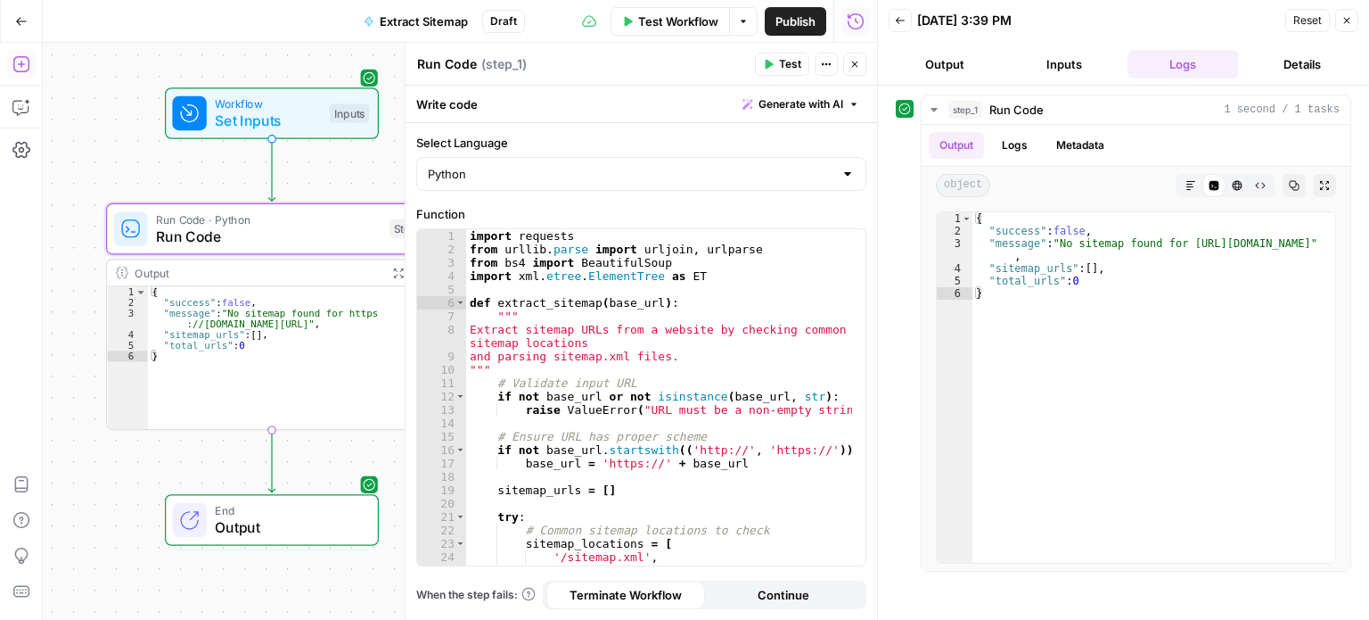
drag, startPoint x: 1337, startPoint y: 15, endPoint x: 1326, endPoint y: 25, distance: 14.5
click at [1340, 15] on button "Close" at bounding box center [1346, 20] width 23 height 23
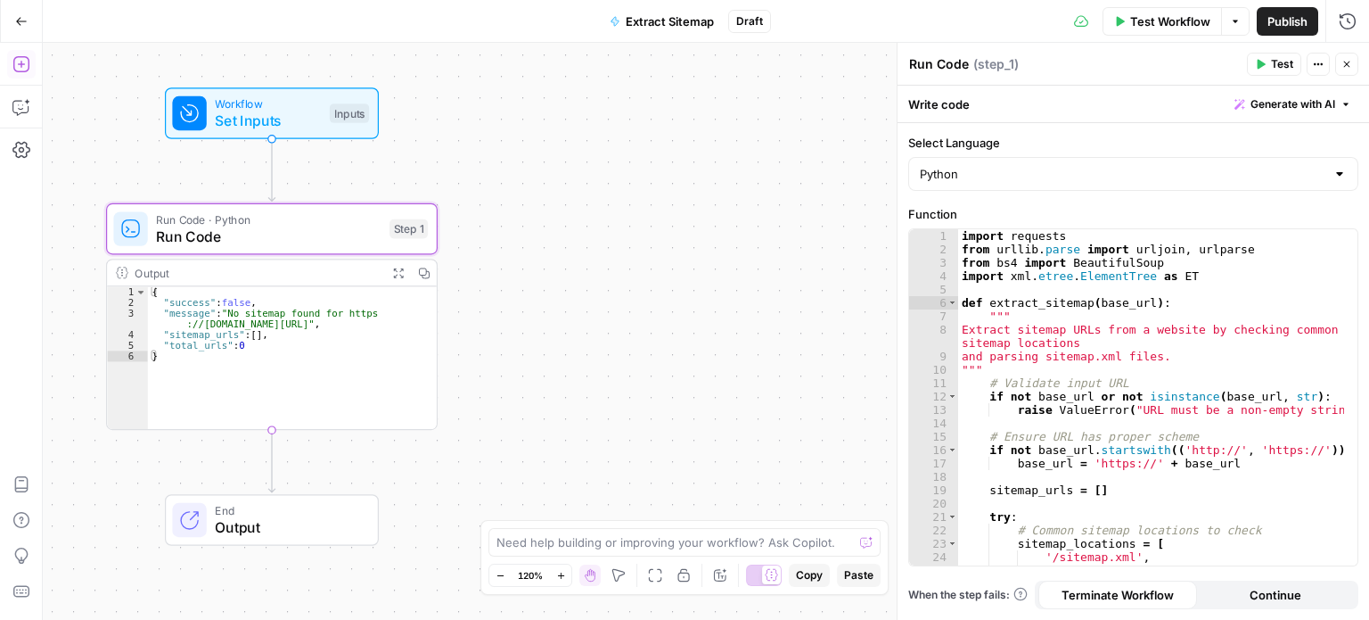
drag, startPoint x: 685, startPoint y: 176, endPoint x: 670, endPoint y: 177, distance: 14.4
click at [752, 179] on div "Workflow Set Inputs Inputs Run Code · Python Run Code Step 1 Output Expand Outp…" at bounding box center [706, 331] width 1326 height 577
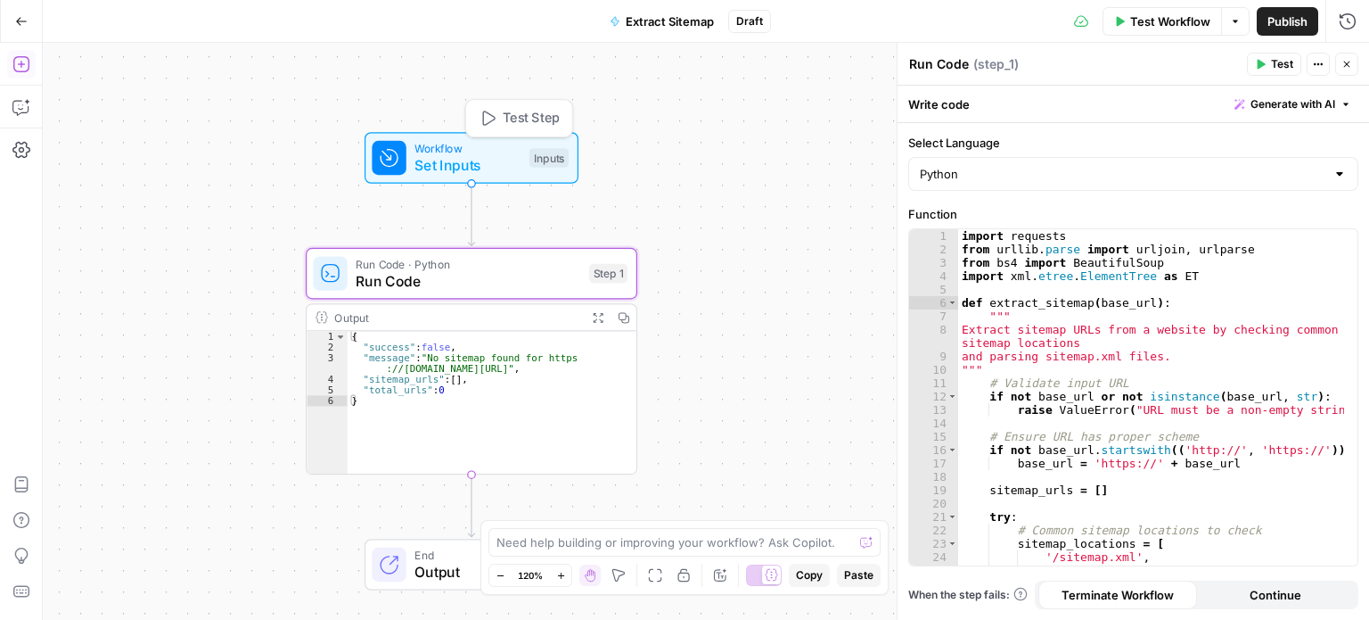
click at [513, 152] on span "Workflow" at bounding box center [468, 148] width 106 height 17
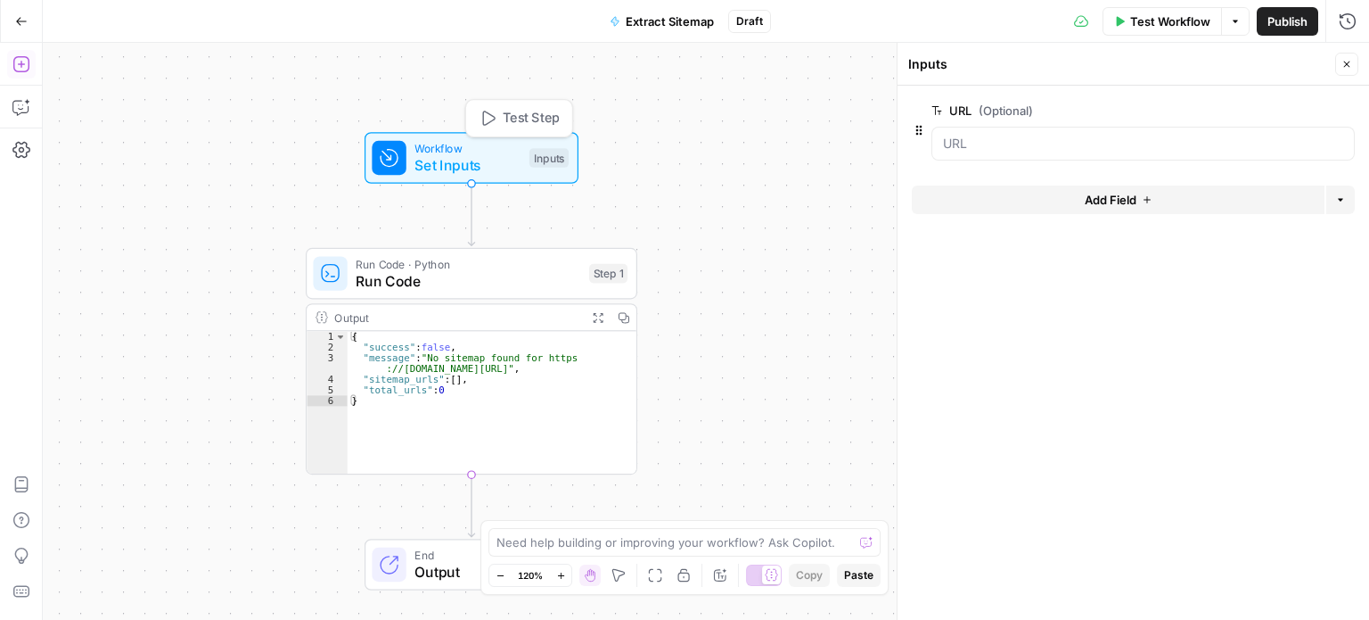
click at [546, 107] on button "Test Step" at bounding box center [519, 118] width 97 height 28
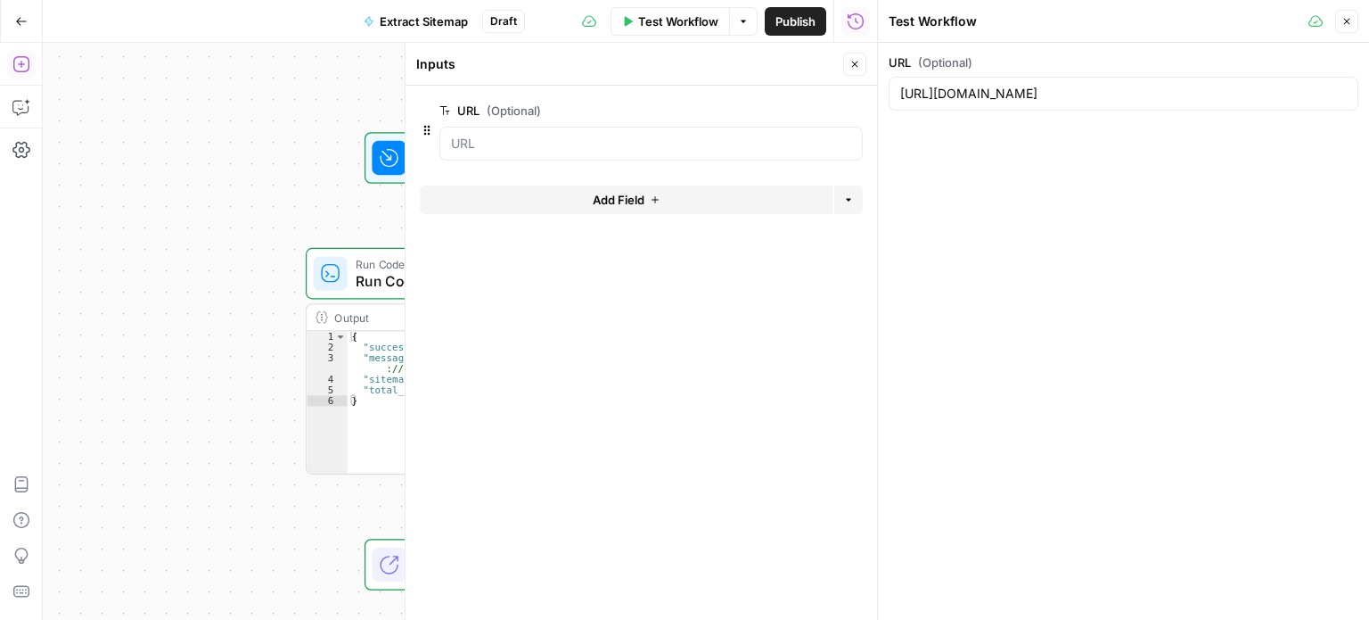
click at [862, 57] on button "Close" at bounding box center [854, 64] width 23 height 23
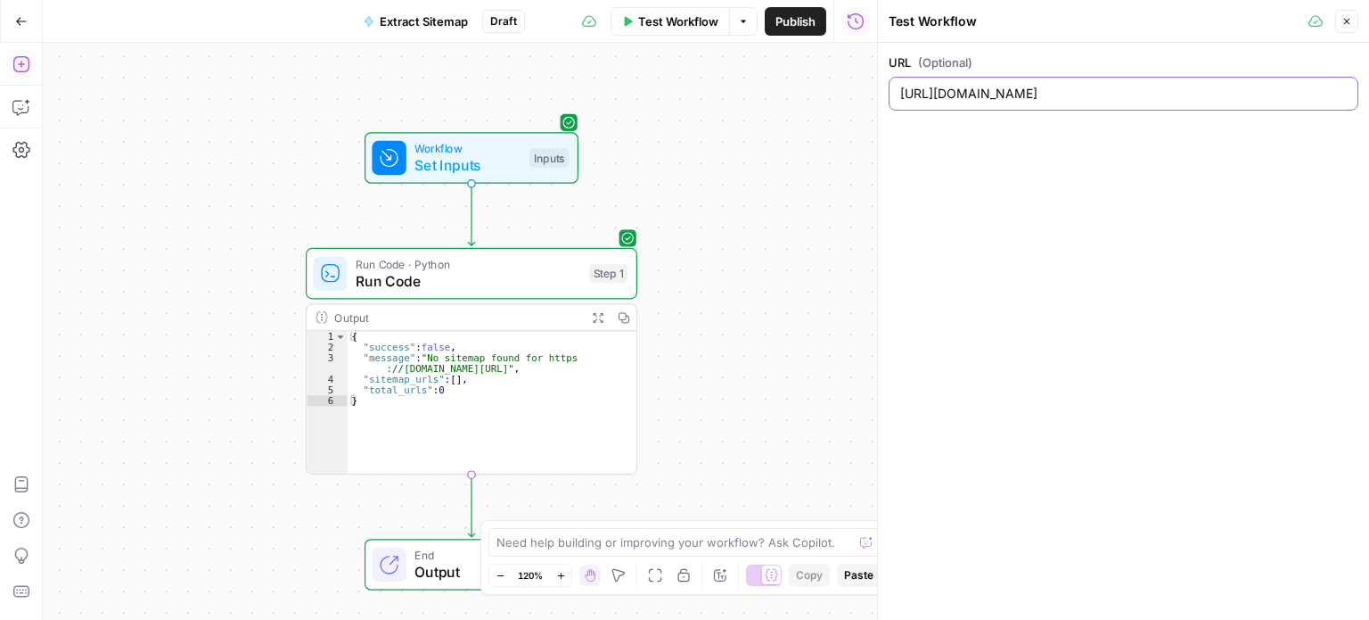
click at [1075, 99] on input "[URL][DOMAIN_NAME]" at bounding box center [1123, 94] width 447 height 18
paste input "://[DOMAIN_NAME]"
type input "[URL][DOMAIN_NAME]"
drag, startPoint x: 1161, startPoint y: 151, endPoint x: 1307, endPoint y: 37, distance: 185.5
click at [1162, 151] on div "URL (Optional) [URL][DOMAIN_NAME]" at bounding box center [1123, 331] width 491 height 577
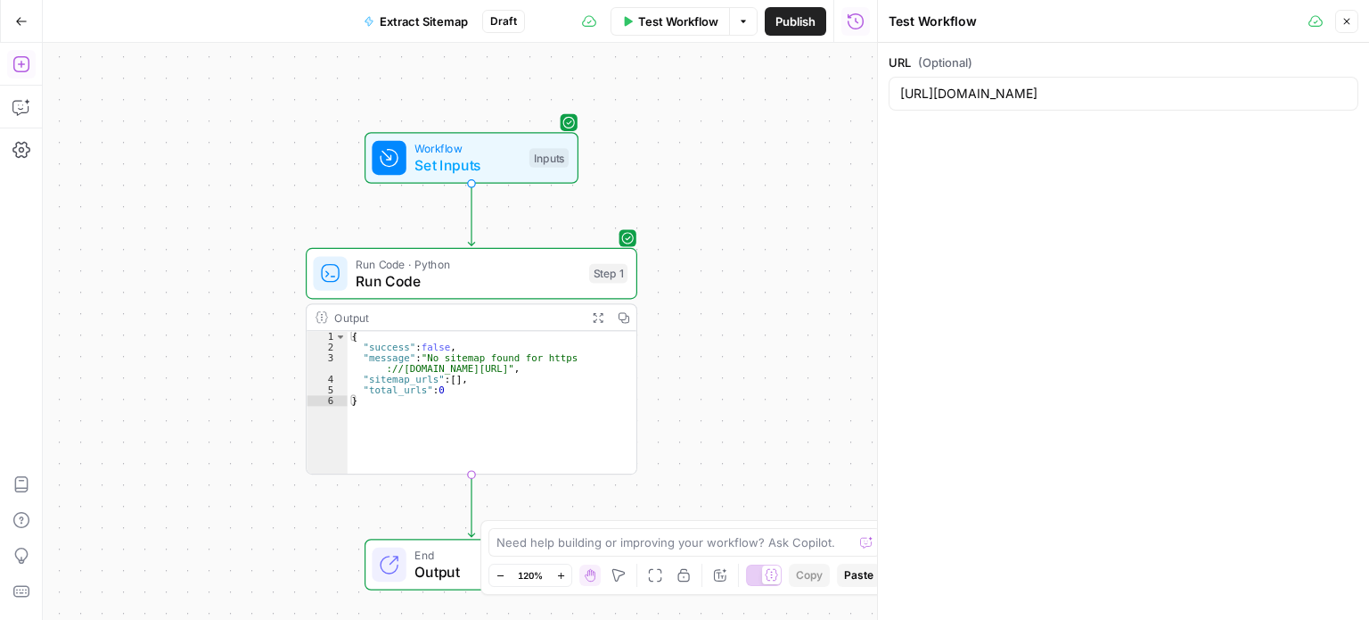
click at [1341, 18] on button "Close" at bounding box center [1346, 21] width 23 height 23
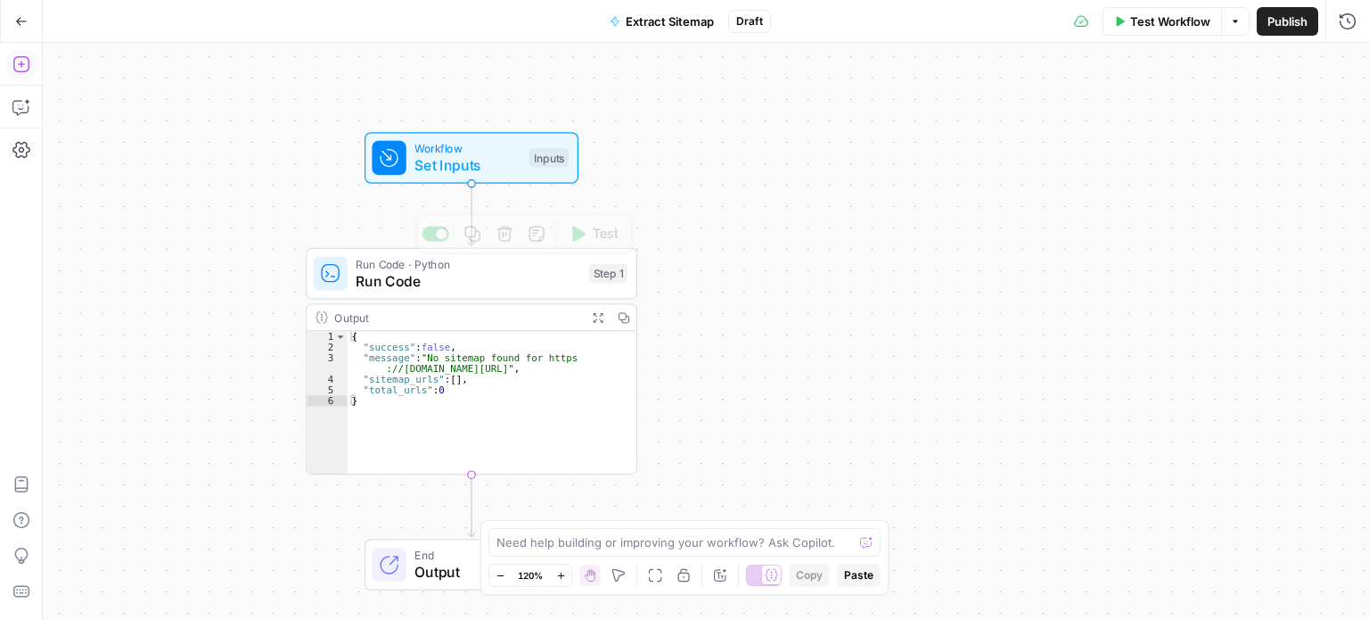
click at [600, 234] on span "Test" at bounding box center [606, 234] width 26 height 20
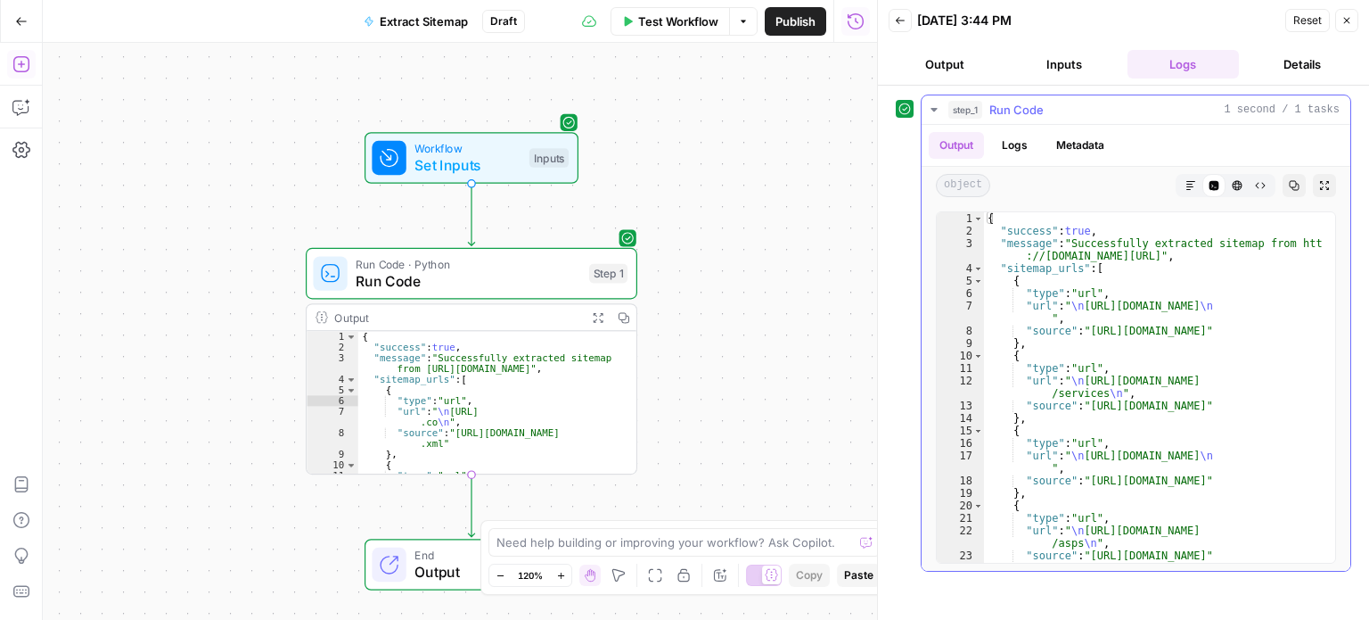
type textarea "**********"
drag, startPoint x: 1090, startPoint y: 329, endPoint x: 1277, endPoint y: 329, distance: 186.3
click at [1277, 329] on div "{ "success" : true , "message" : "Successfully extracted sitemap from http ://[…" at bounding box center [1153, 400] width 339 height 376
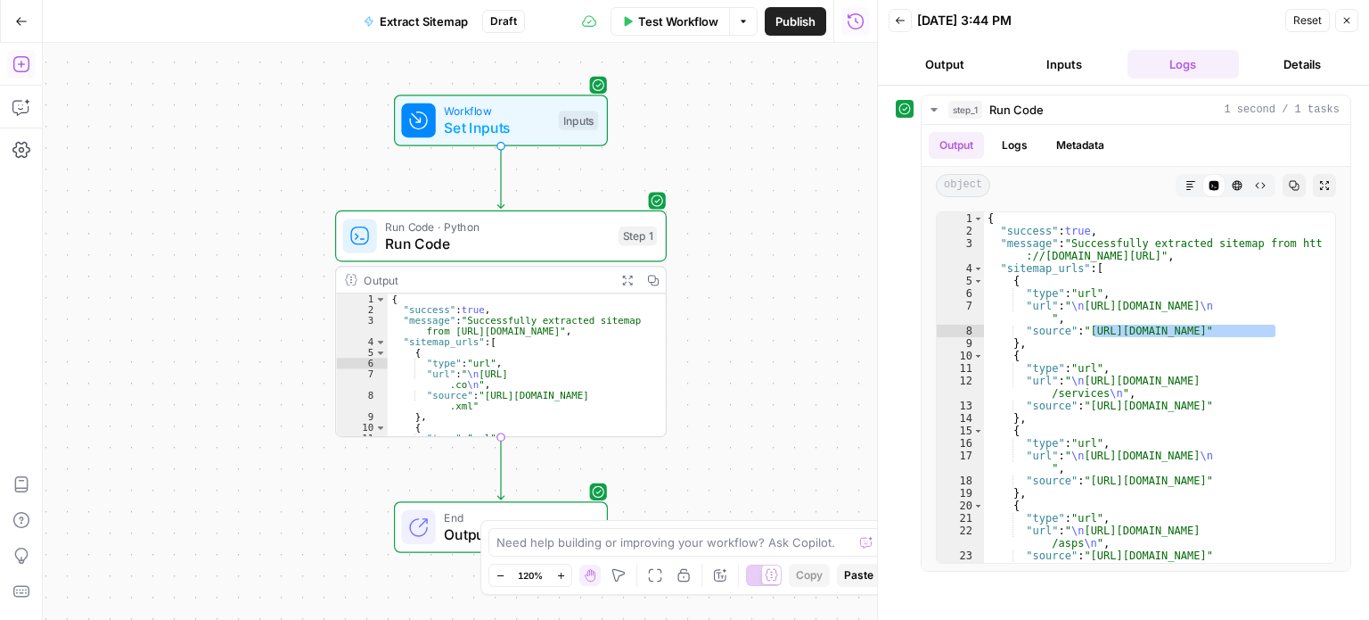
drag, startPoint x: 256, startPoint y: 288, endPoint x: 317, endPoint y: 218, distance: 93.5
click at [306, 220] on div "Workflow Set Inputs Inputs Run Code · Python Run Code Step 1 Output Expand Outp…" at bounding box center [460, 331] width 834 height 577
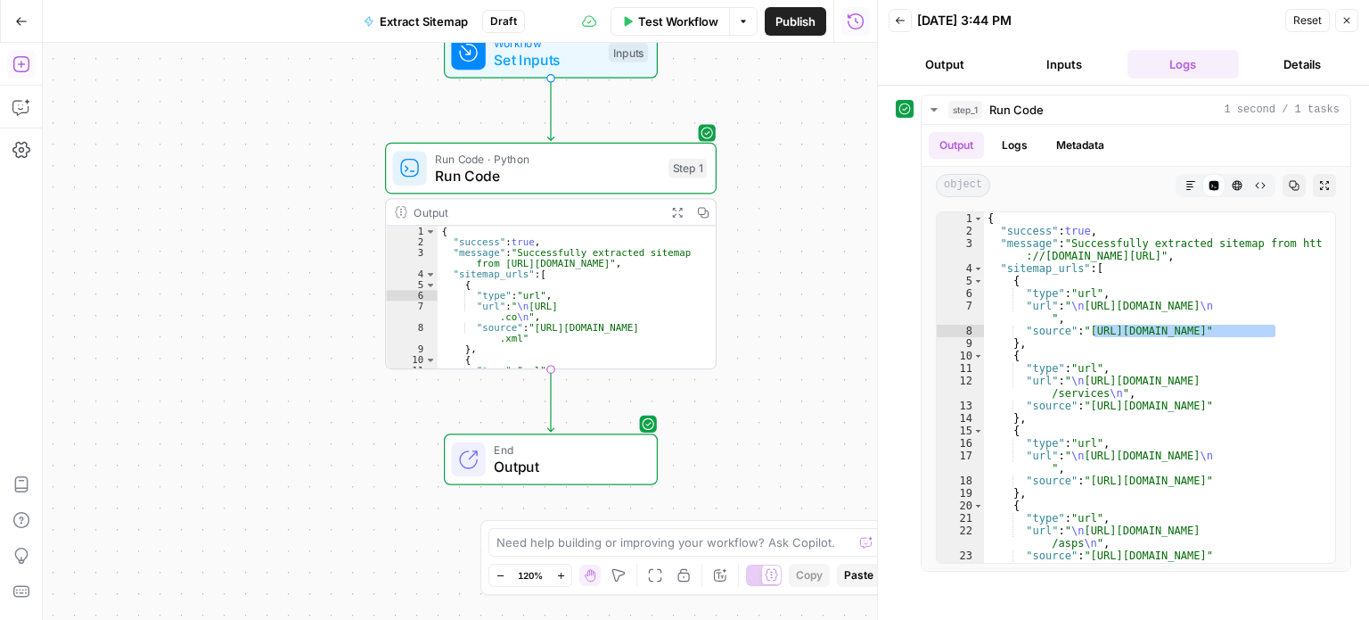
click at [581, 162] on span "Run Code · Python" at bounding box center [547, 158] width 225 height 17
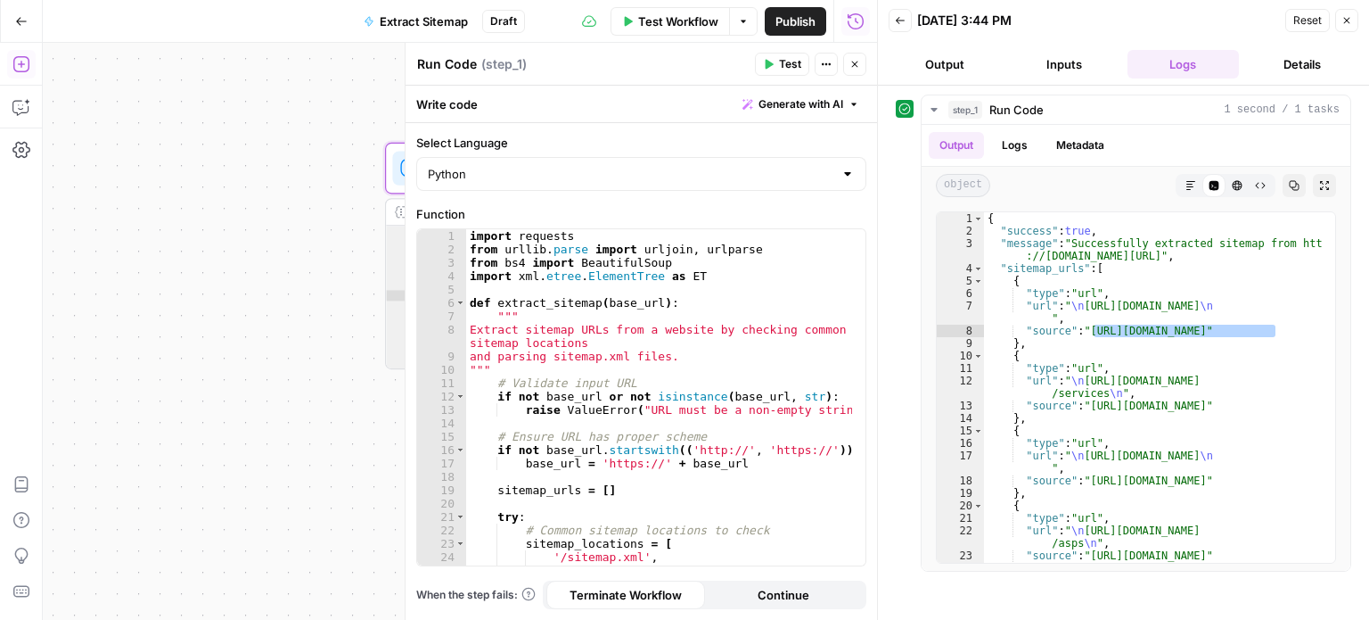
click at [790, 96] on span "Generate with AI" at bounding box center [801, 104] width 85 height 16
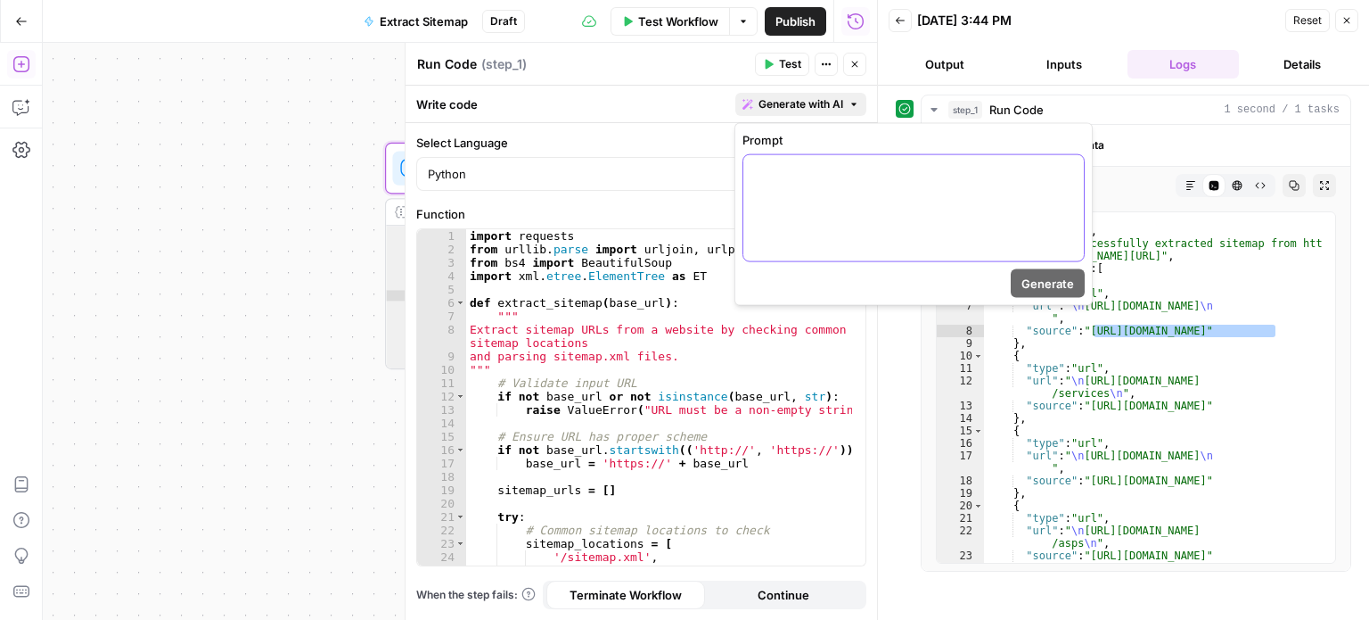
click at [801, 181] on div at bounding box center [913, 208] width 341 height 106
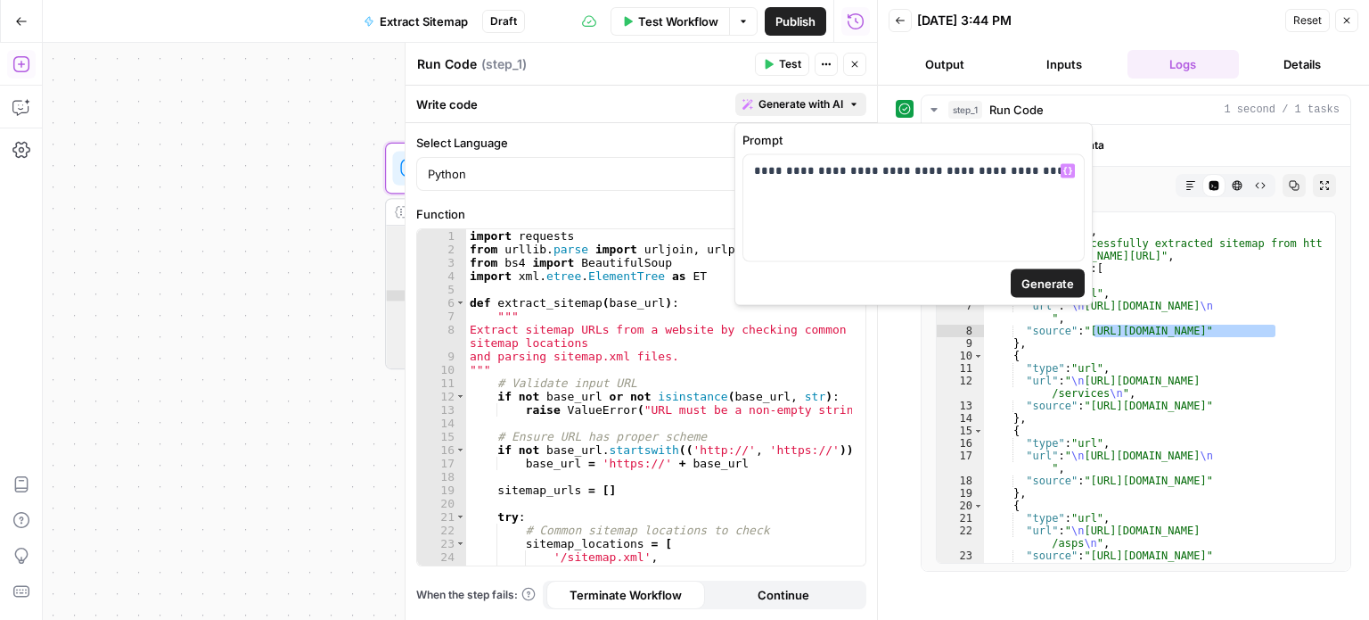
click at [1059, 286] on span "Generate" at bounding box center [1048, 284] width 53 height 18
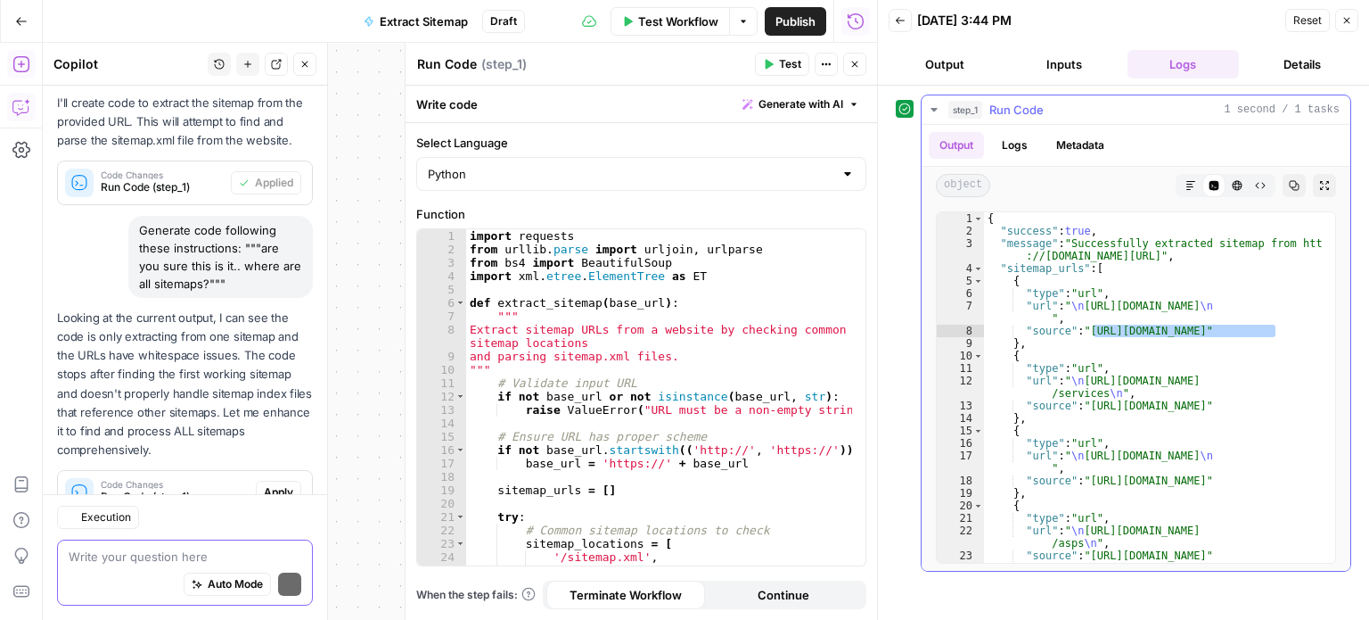
scroll to position [335, 0]
